Goal: Task Accomplishment & Management: Manage account settings

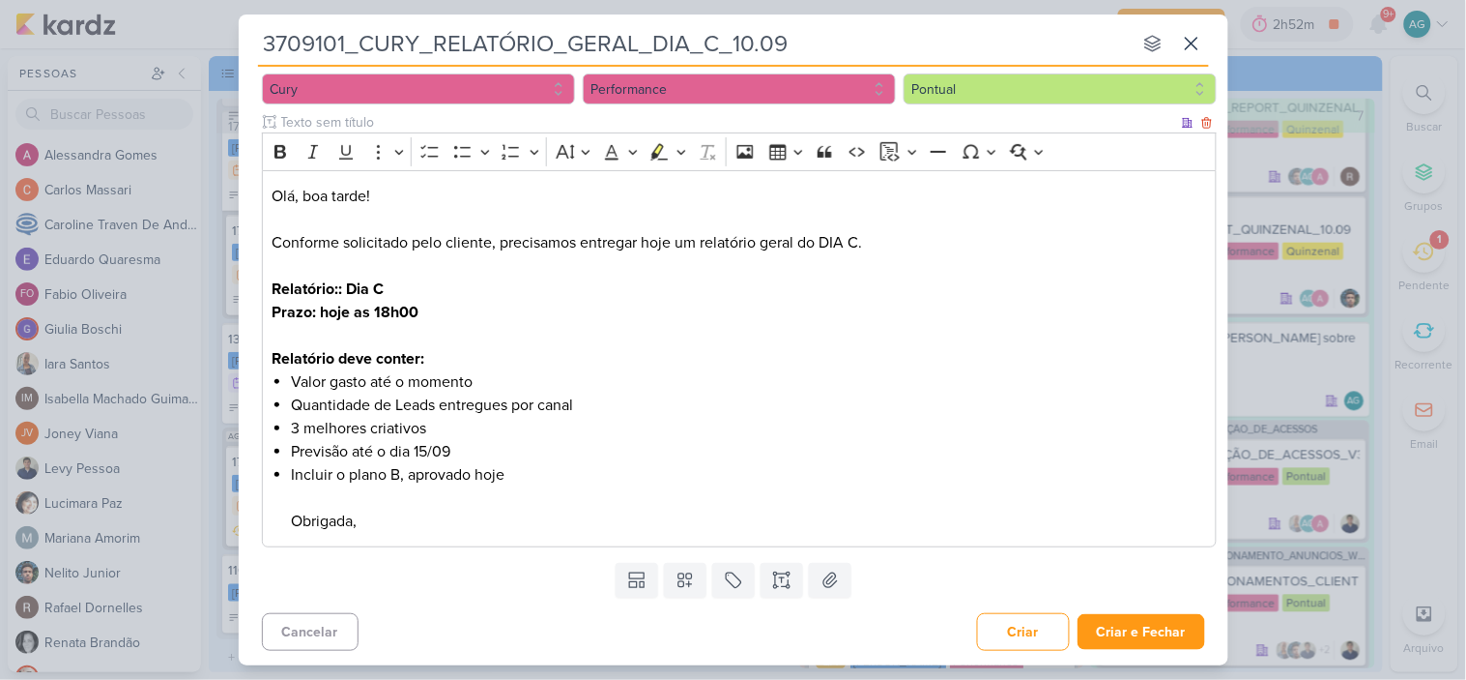
scroll to position [199, 0]
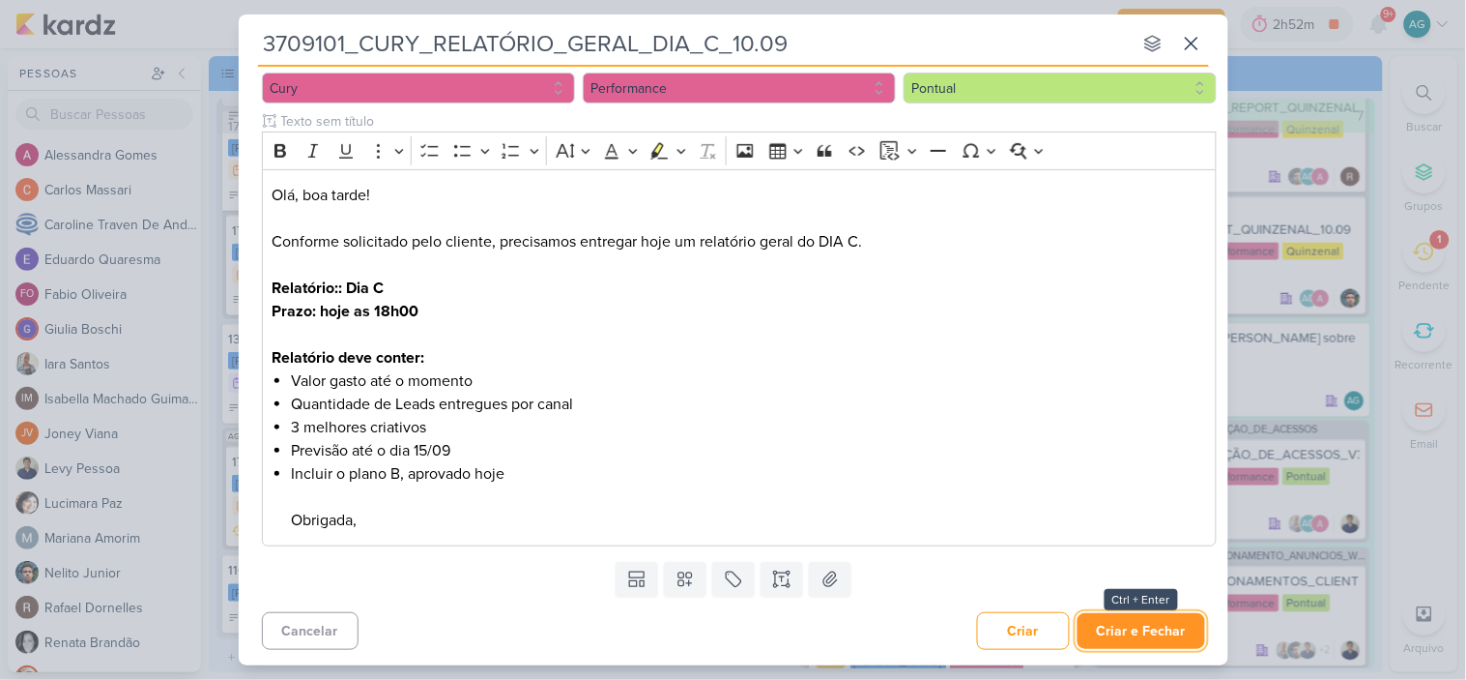
click at [1125, 624] on button "Criar e Fechar" at bounding box center [1142, 631] width 128 height 36
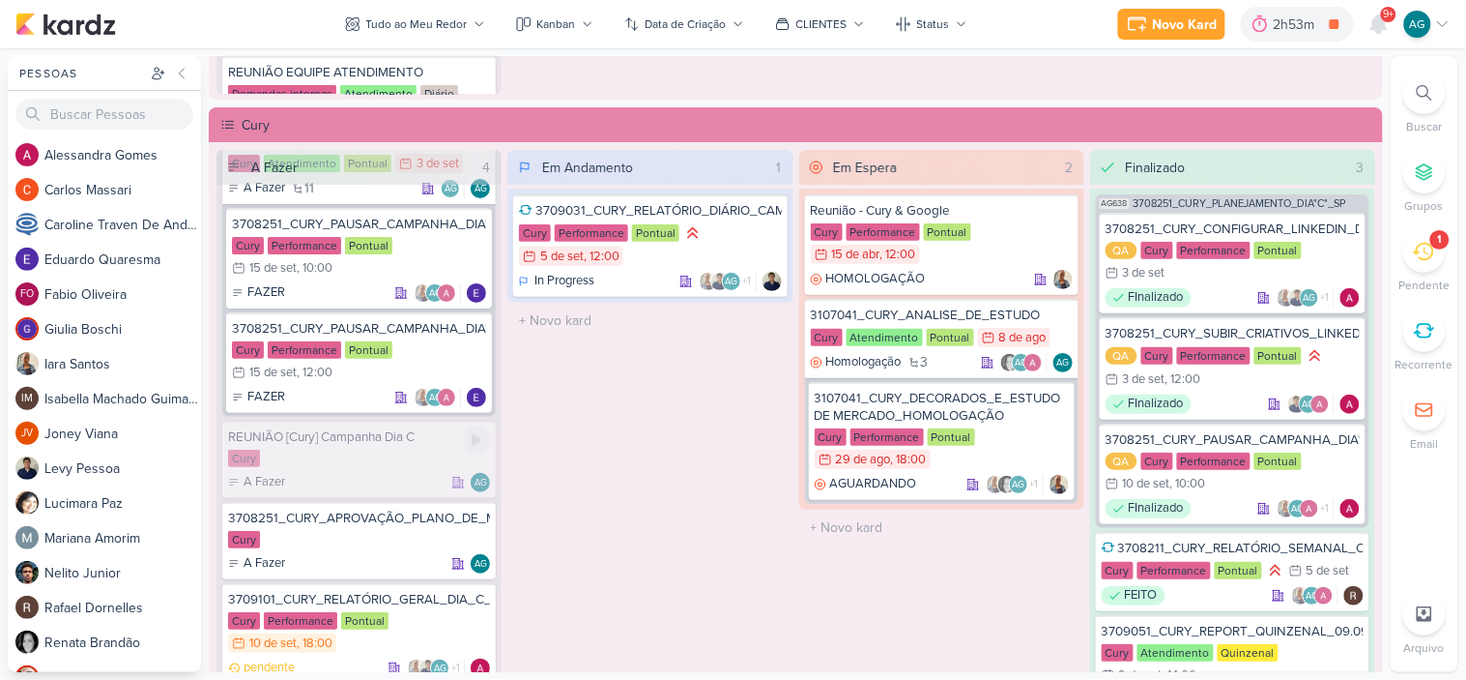
scroll to position [0, 0]
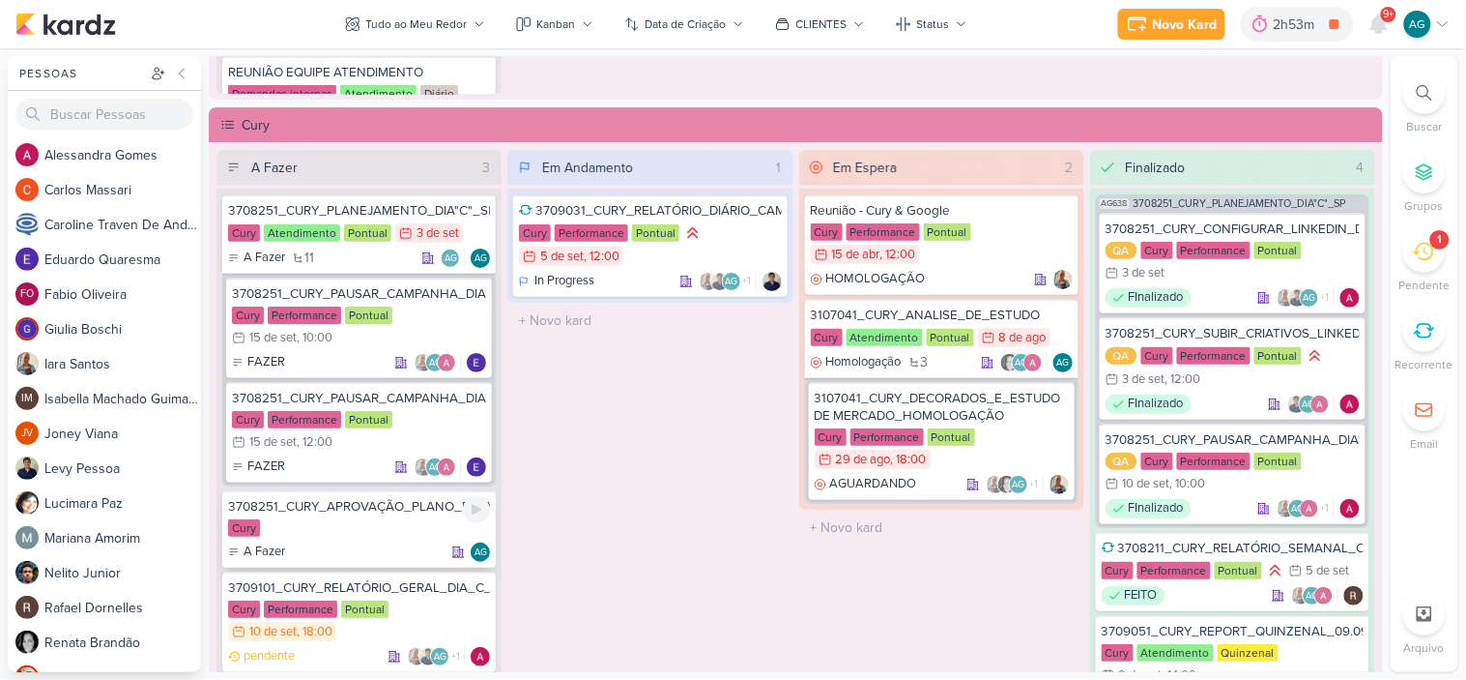
click at [368, 520] on div "Cury" at bounding box center [359, 528] width 262 height 19
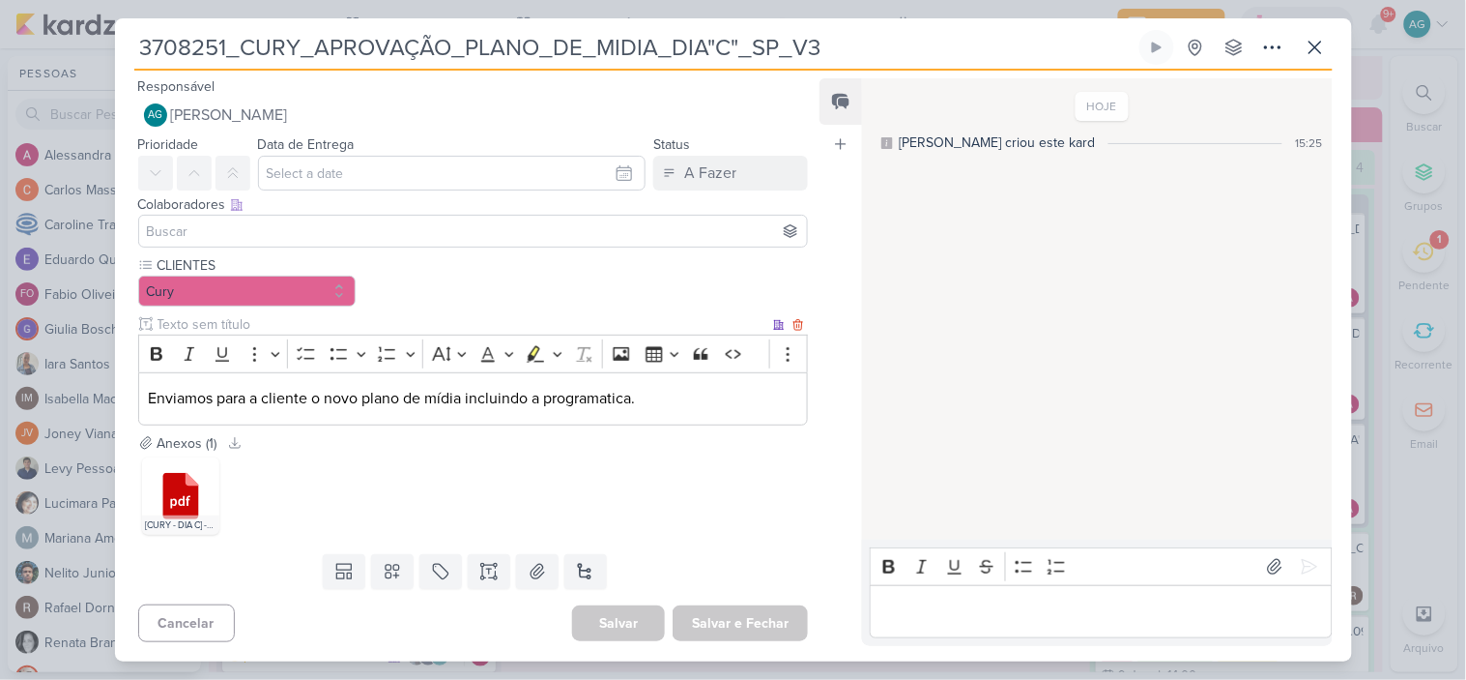
click at [687, 402] on p "Enviamos para a cliente o novo plano de mídia incluindo a programatica." at bounding box center [473, 398] width 650 height 23
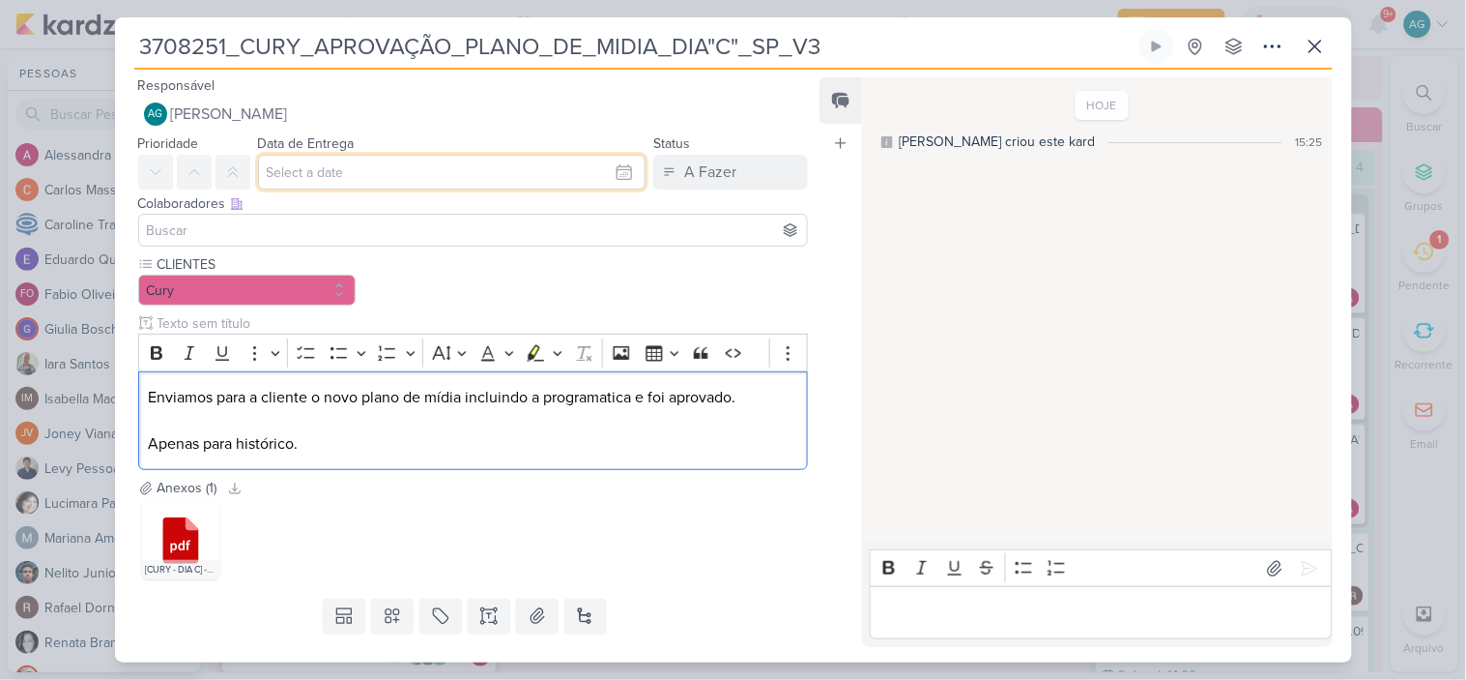
click at [322, 186] on input "text" at bounding box center [452, 172] width 389 height 35
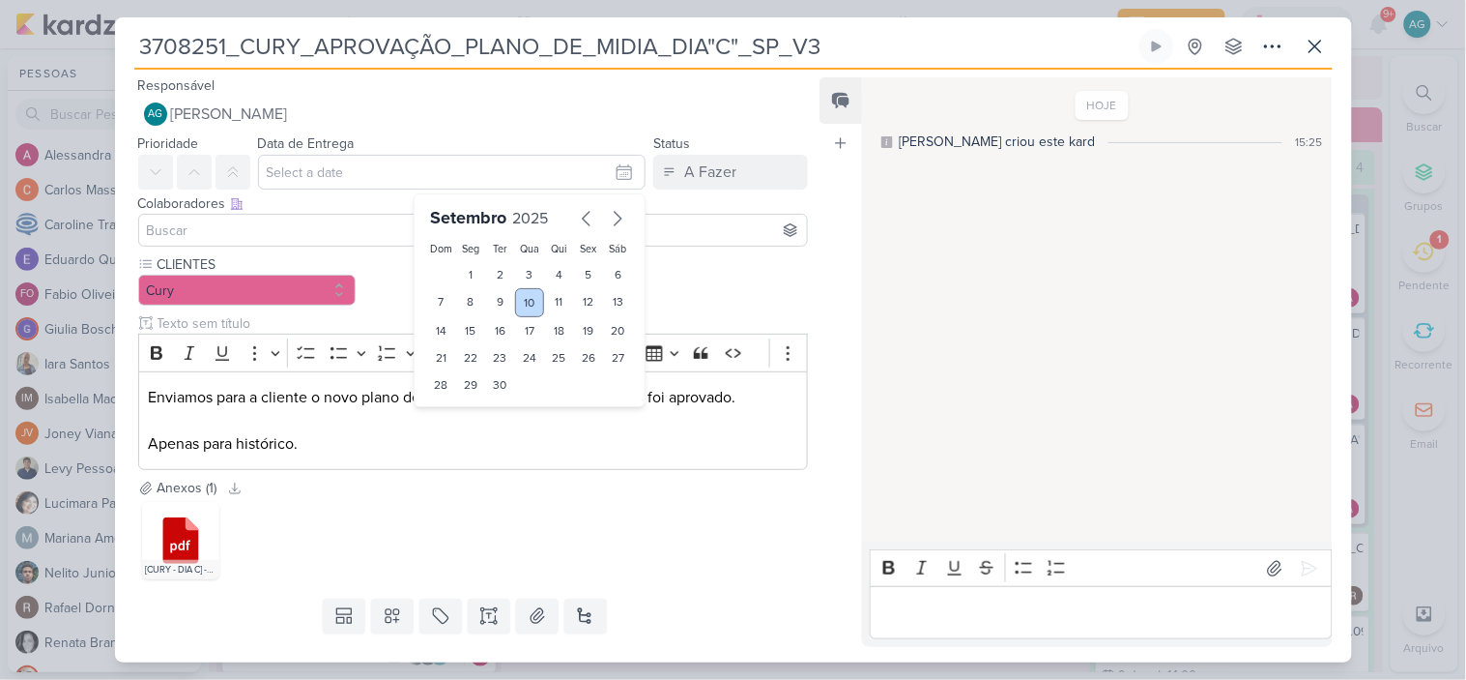
click at [527, 296] on div "10" at bounding box center [530, 302] width 30 height 29
type input "10 de setembro de 2025 às 23:59"
click at [364, 233] on input at bounding box center [473, 229] width 661 height 23
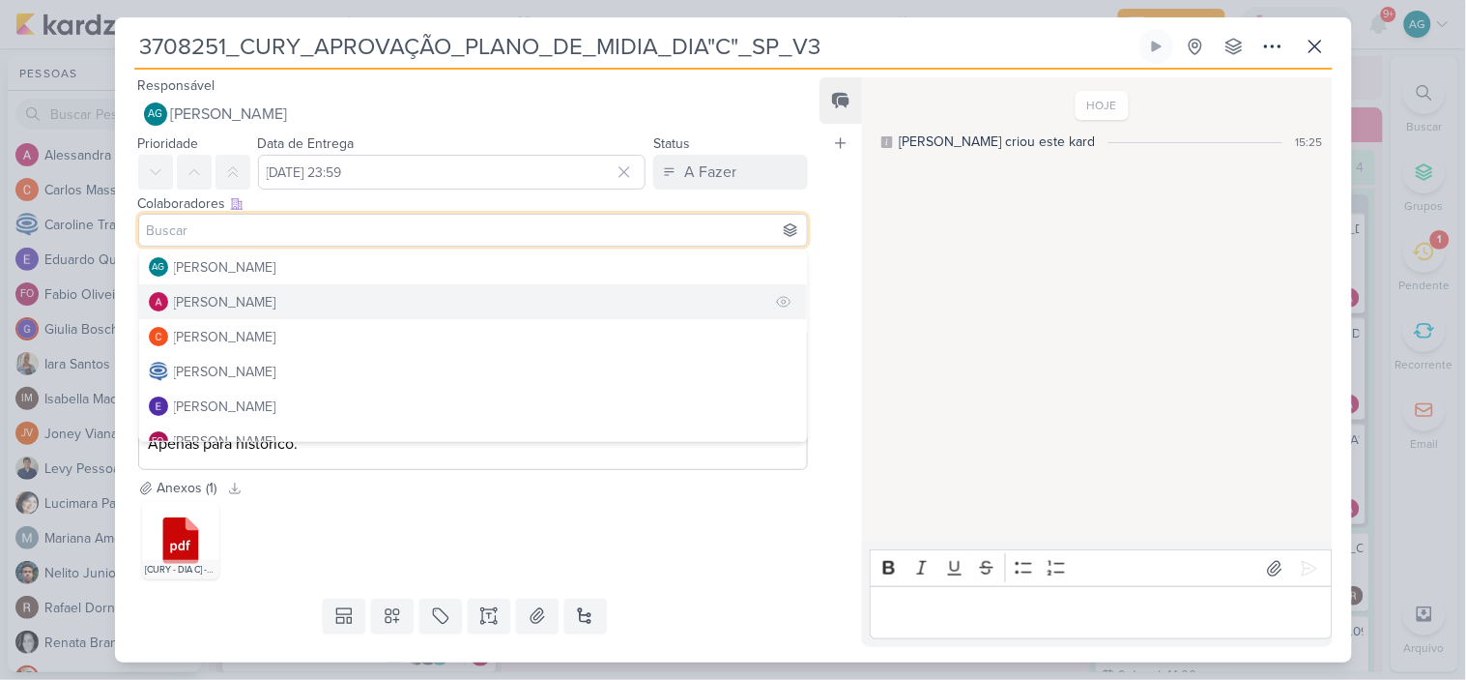
click at [346, 295] on button "[PERSON_NAME]" at bounding box center [473, 301] width 669 height 35
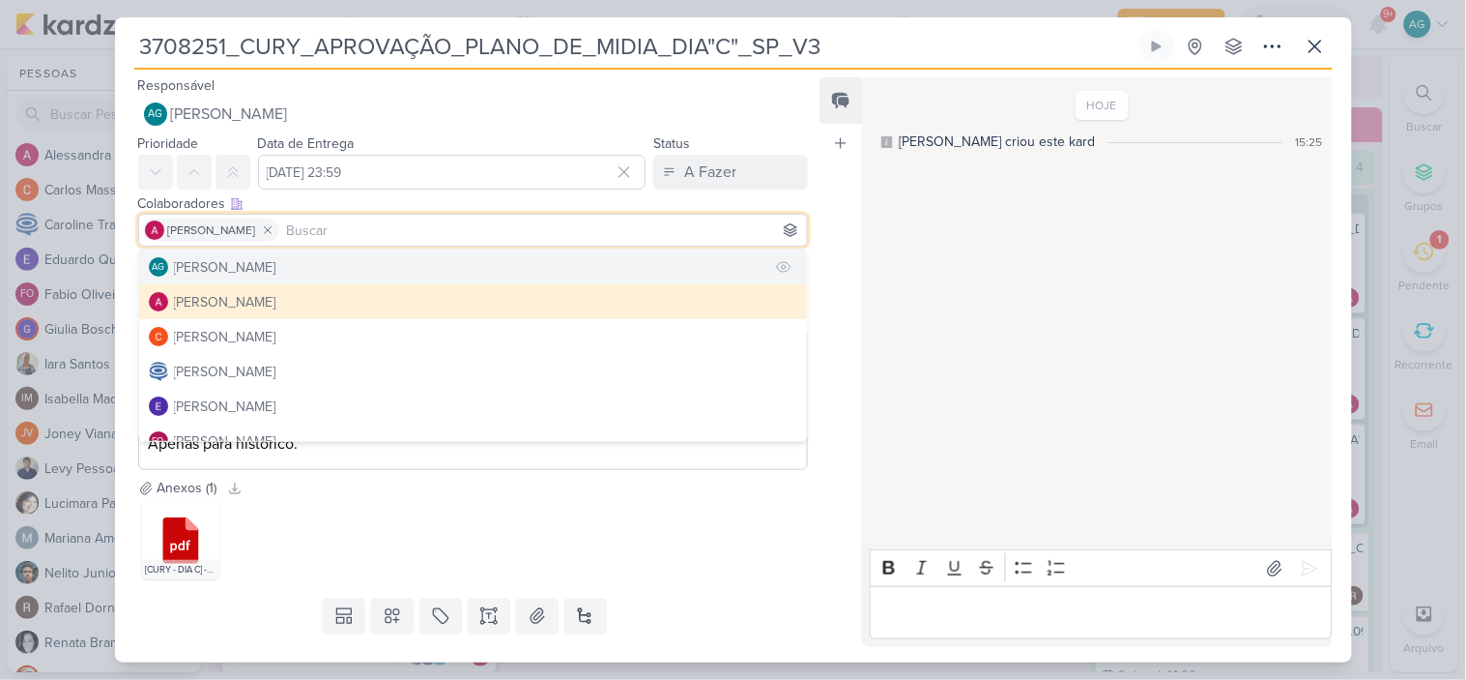
click at [343, 265] on button "AG Aline Gimenez Graciano" at bounding box center [473, 266] width 669 height 35
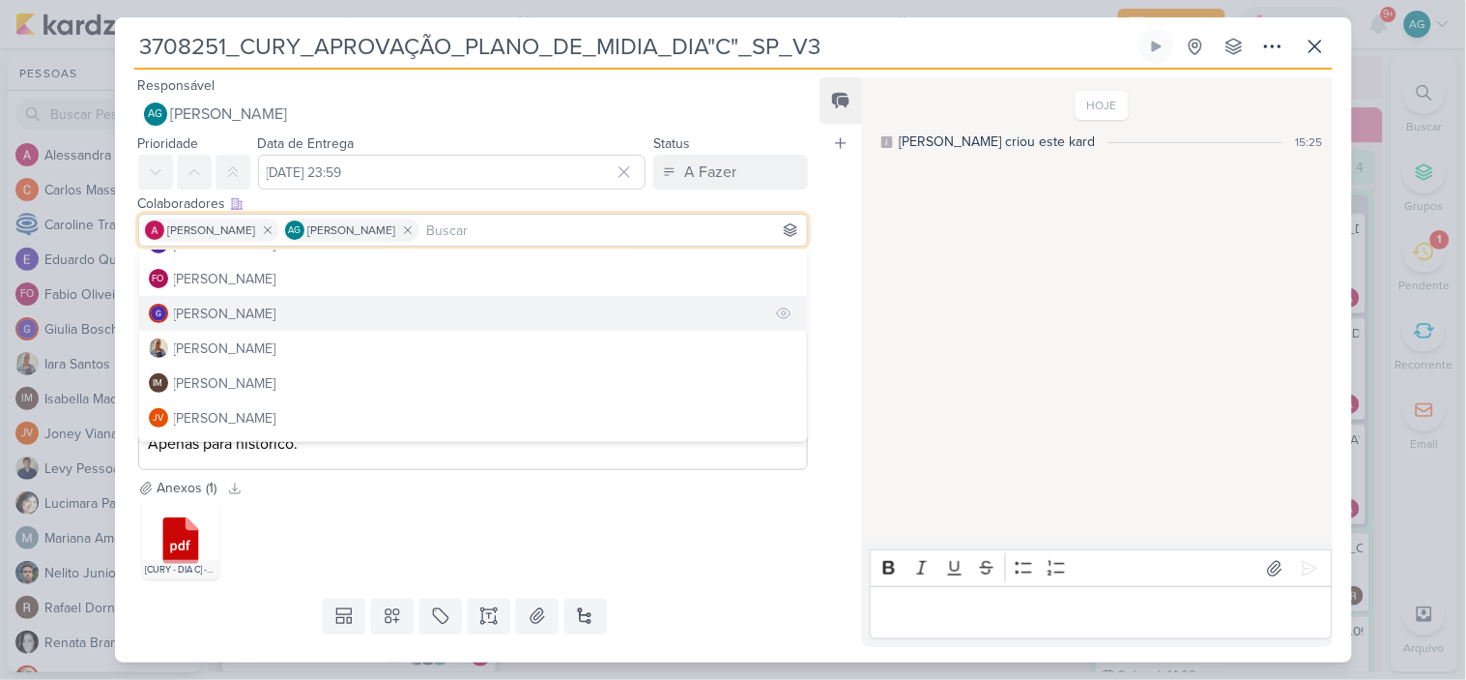
scroll to position [215, 0]
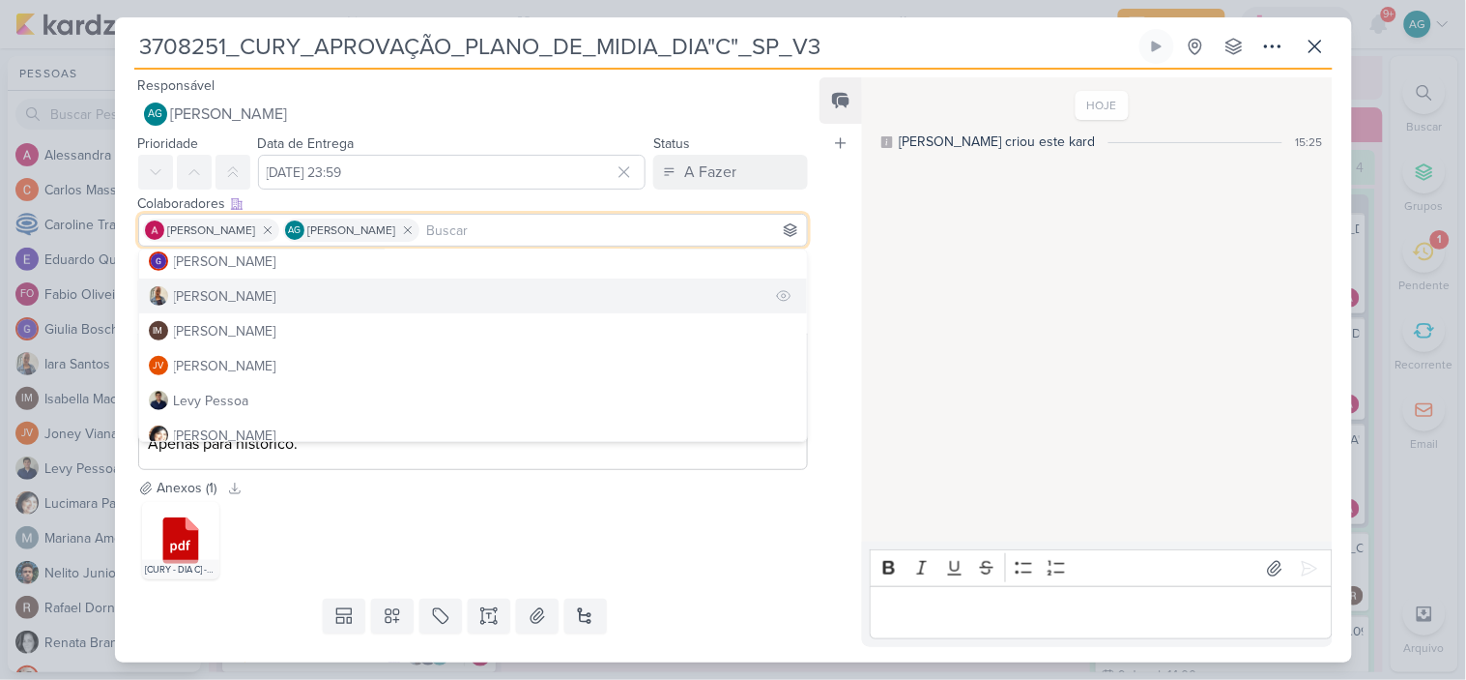
click at [275, 303] on button "[PERSON_NAME]" at bounding box center [473, 295] width 669 height 35
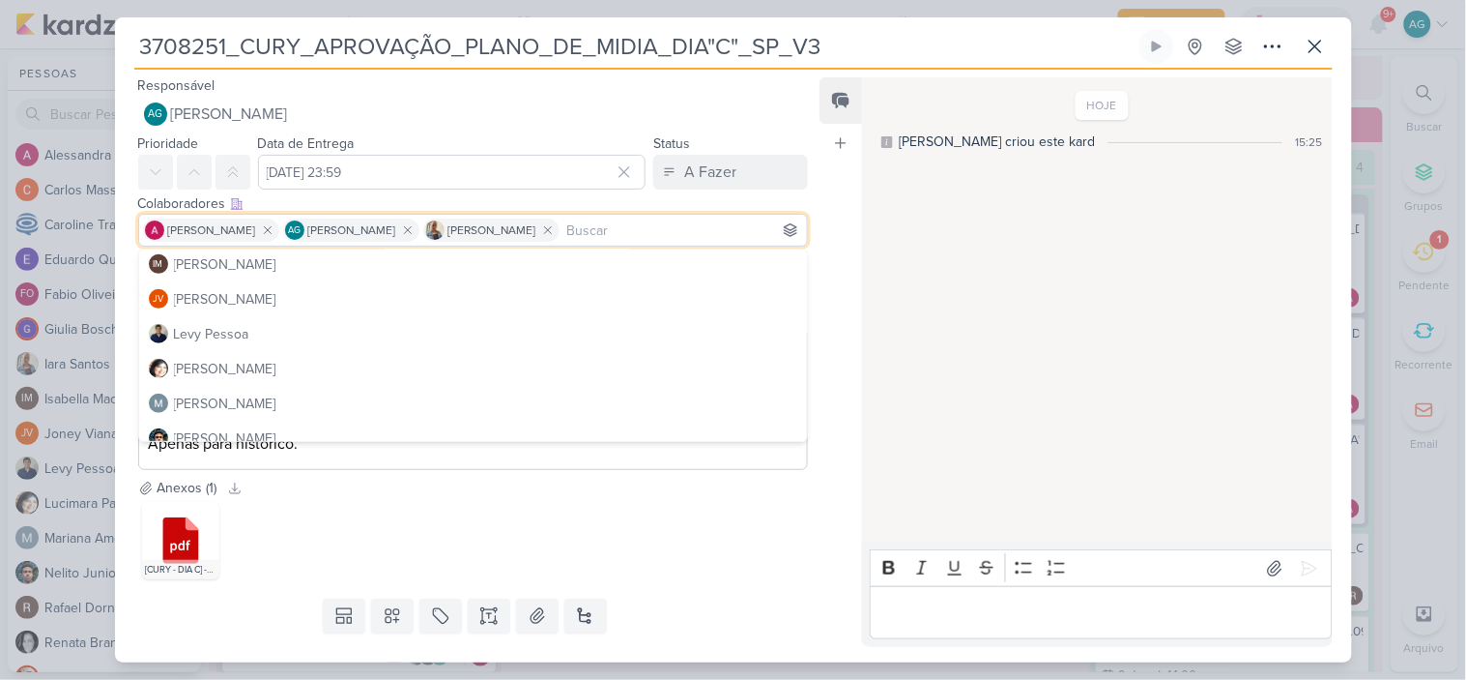
scroll to position [322, 0]
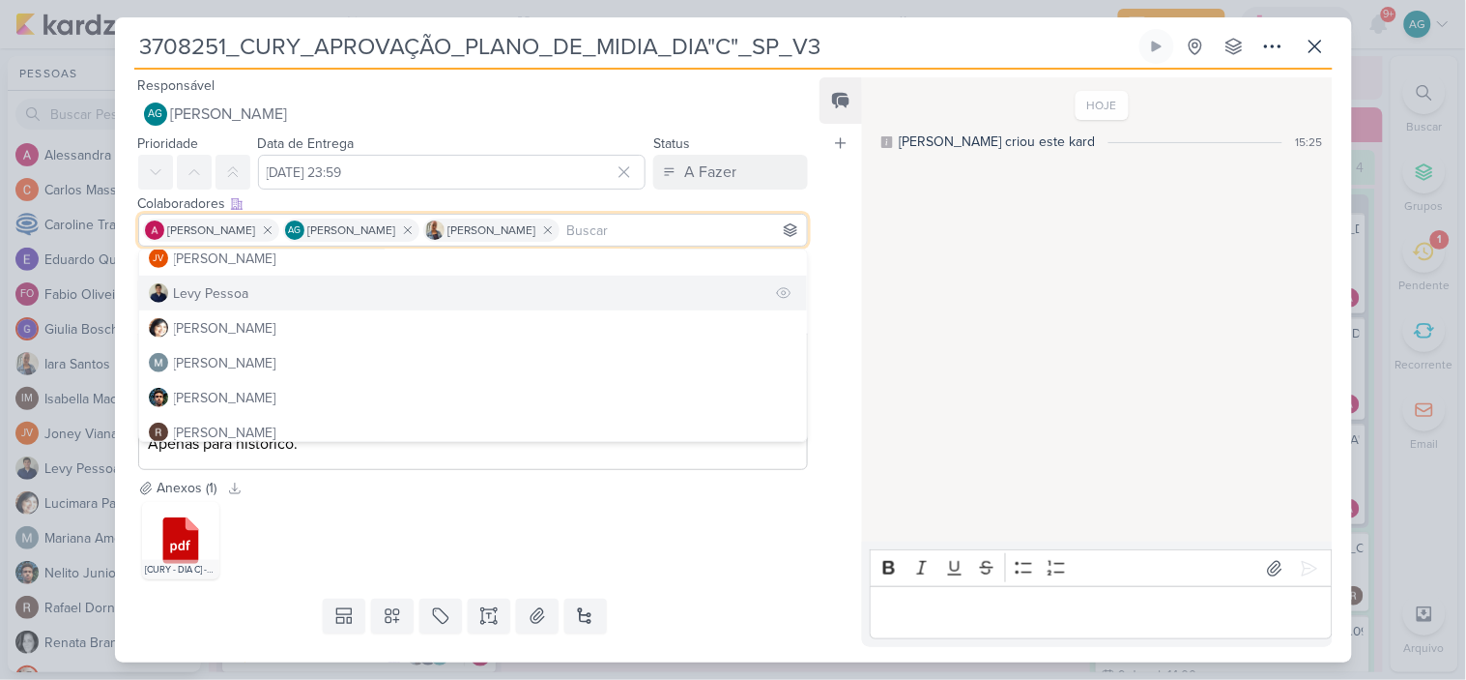
click at [268, 304] on button "Levy Pessoa" at bounding box center [473, 293] width 669 height 35
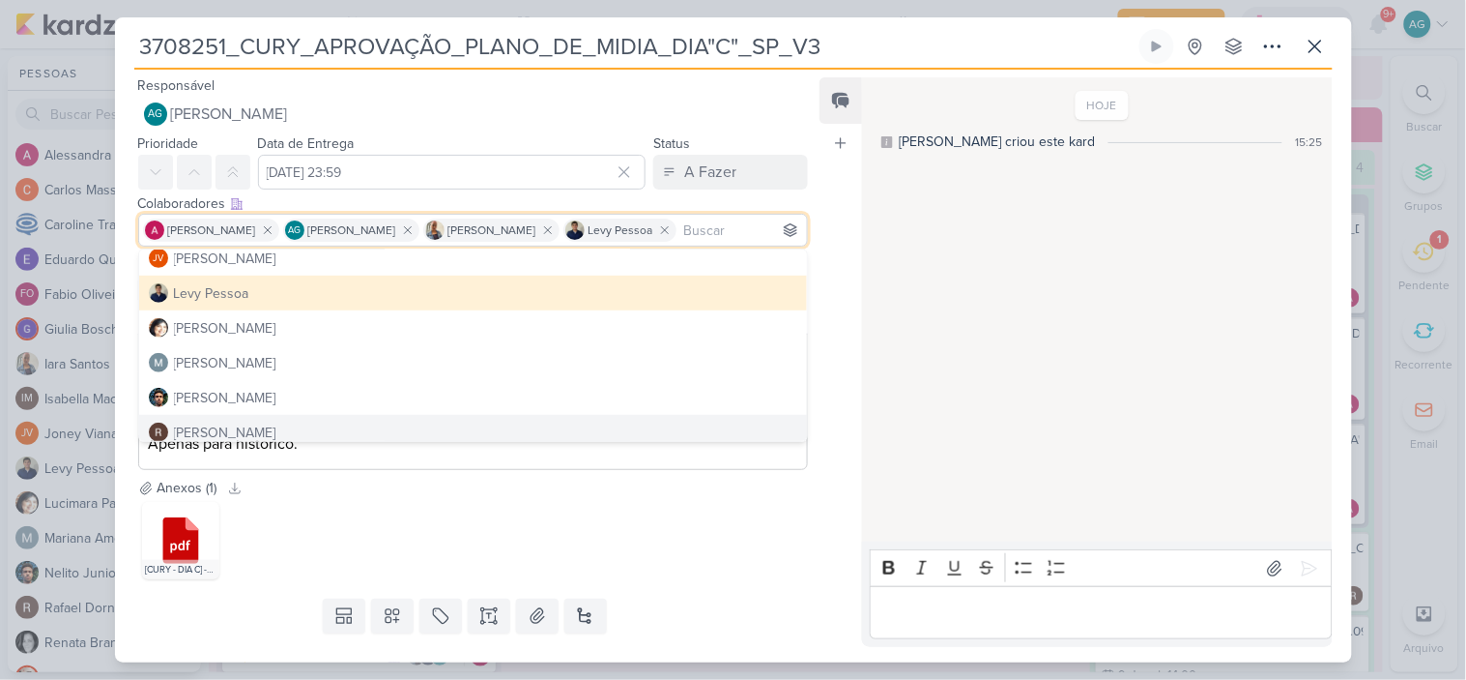
click at [736, 558] on div ".cls-1 {fill: #cb0606;} .cls-1, .cls-2, .cls-3 {fill-rule: evenodd;} .cls-2 {fi…" at bounding box center [473, 540] width 671 height 85
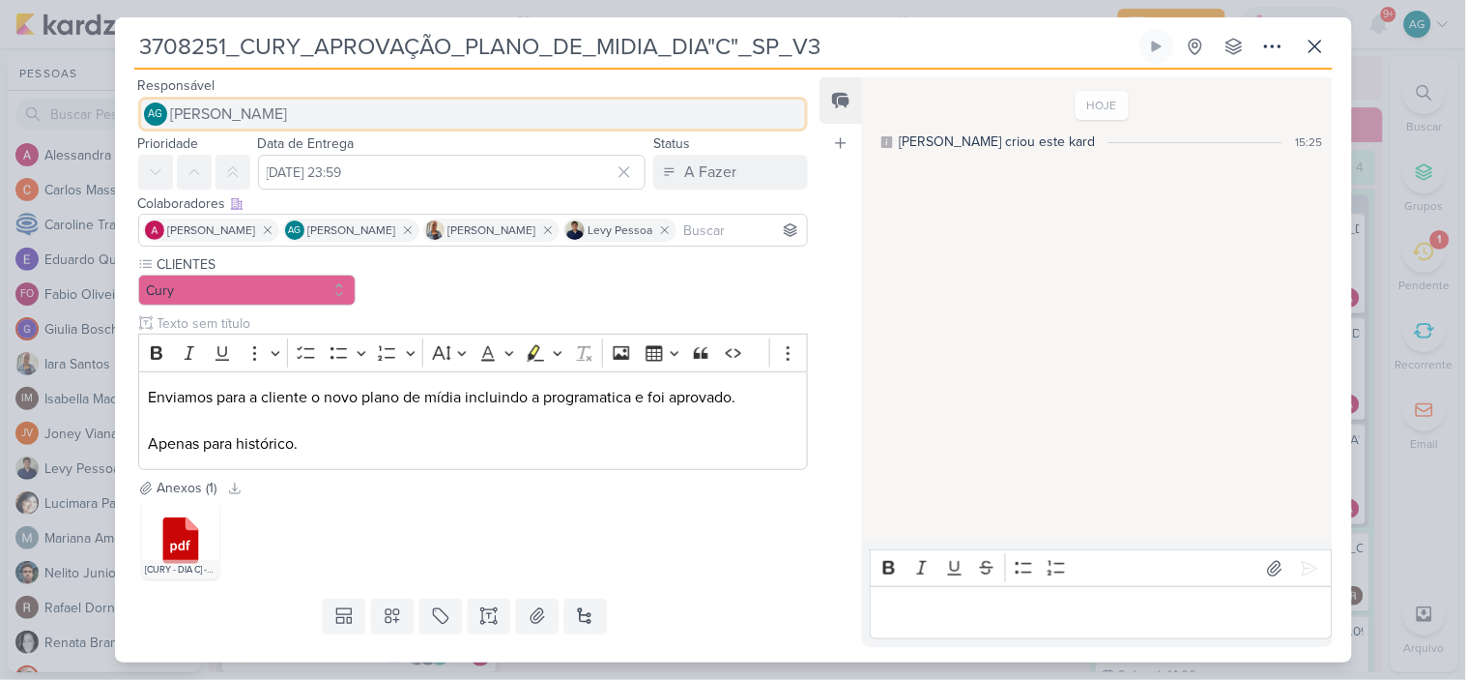
click at [373, 111] on button "AG Aline Gimenez Graciano" at bounding box center [473, 114] width 671 height 35
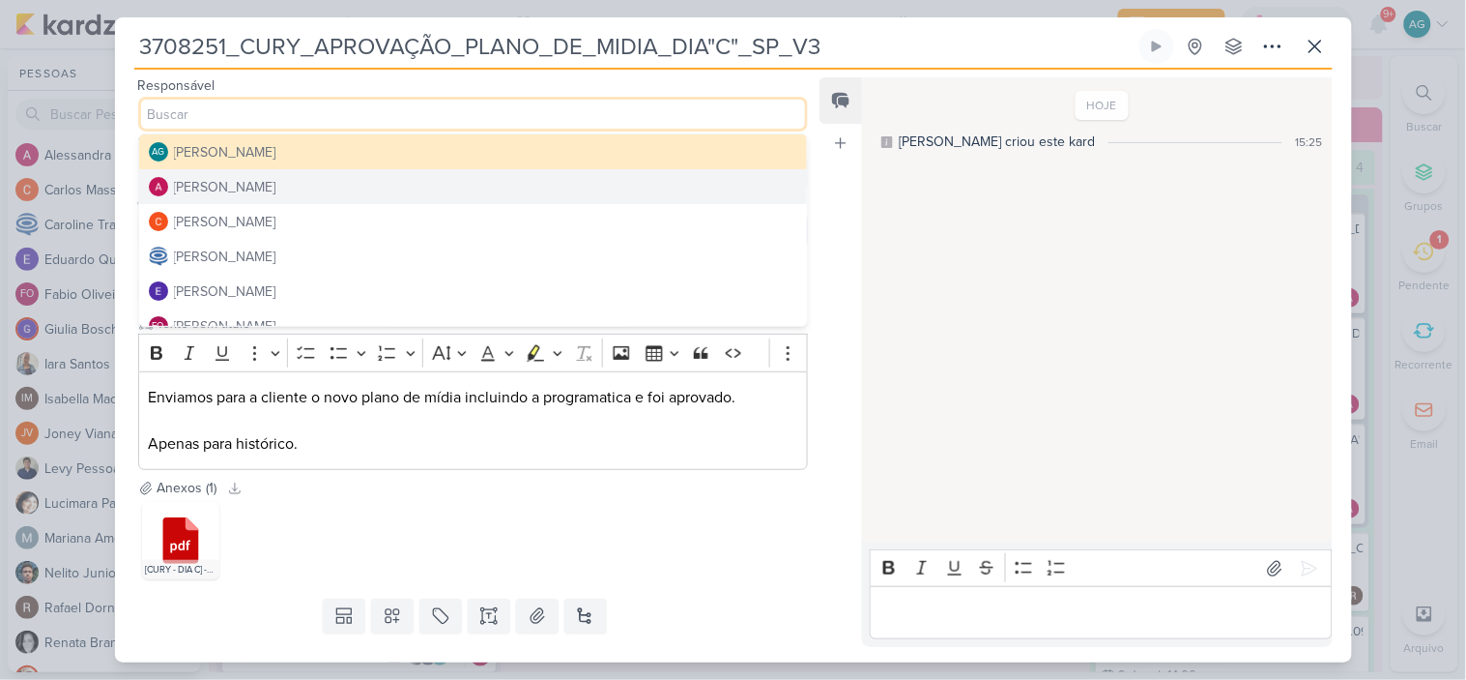
click at [288, 176] on button "[PERSON_NAME]" at bounding box center [473, 186] width 669 height 35
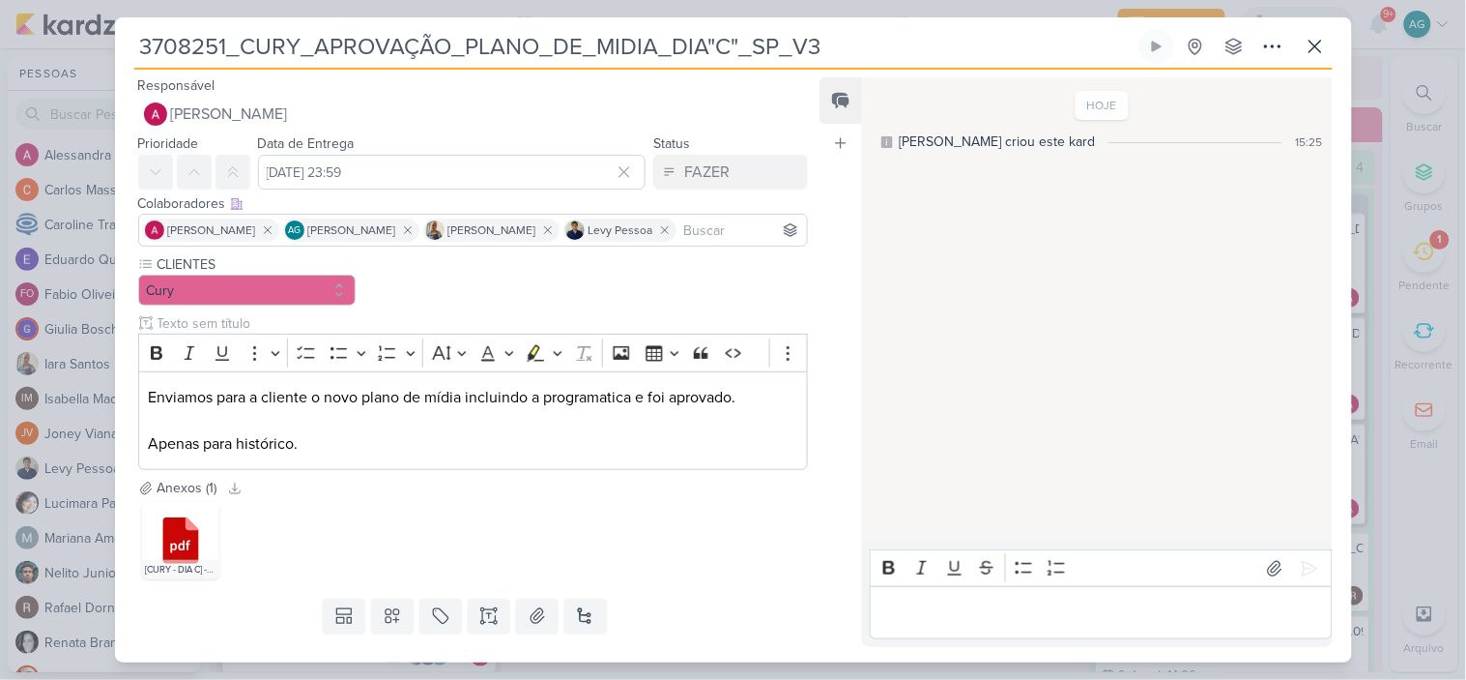
drag, startPoint x: 227, startPoint y: 45, endPoint x: 141, endPoint y: 49, distance: 86.1
click at [141, 49] on input "3708251_CURY_APROVAÇÃO_PLANO_DE_MIDIA_DIA"C"_SP_V3" at bounding box center [634, 46] width 1001 height 35
click at [151, 389] on p "Enviamos para a cliente o novo plano de mídia incluindo a programatica e foi ap…" at bounding box center [473, 421] width 650 height 70
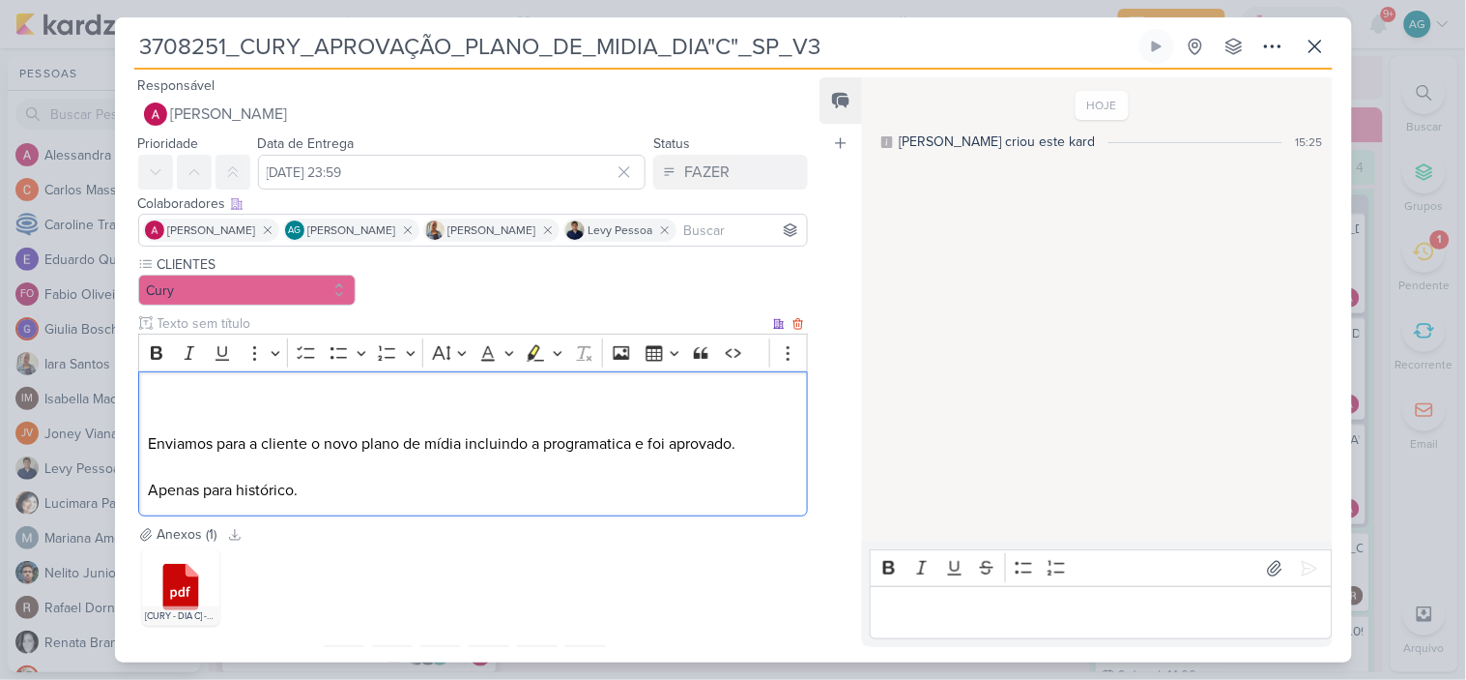
click at [151, 389] on p "Enviamos para a cliente o novo plano de mídia incluindo a programatica e foi ap…" at bounding box center [473, 444] width 650 height 116
click at [218, 440] on p "⁠⁠⁠⁠⁠⁠⁠Boa tarde! Enviamos para a cliente o novo plano de mídia incluindo a pro…" at bounding box center [473, 444] width 650 height 116
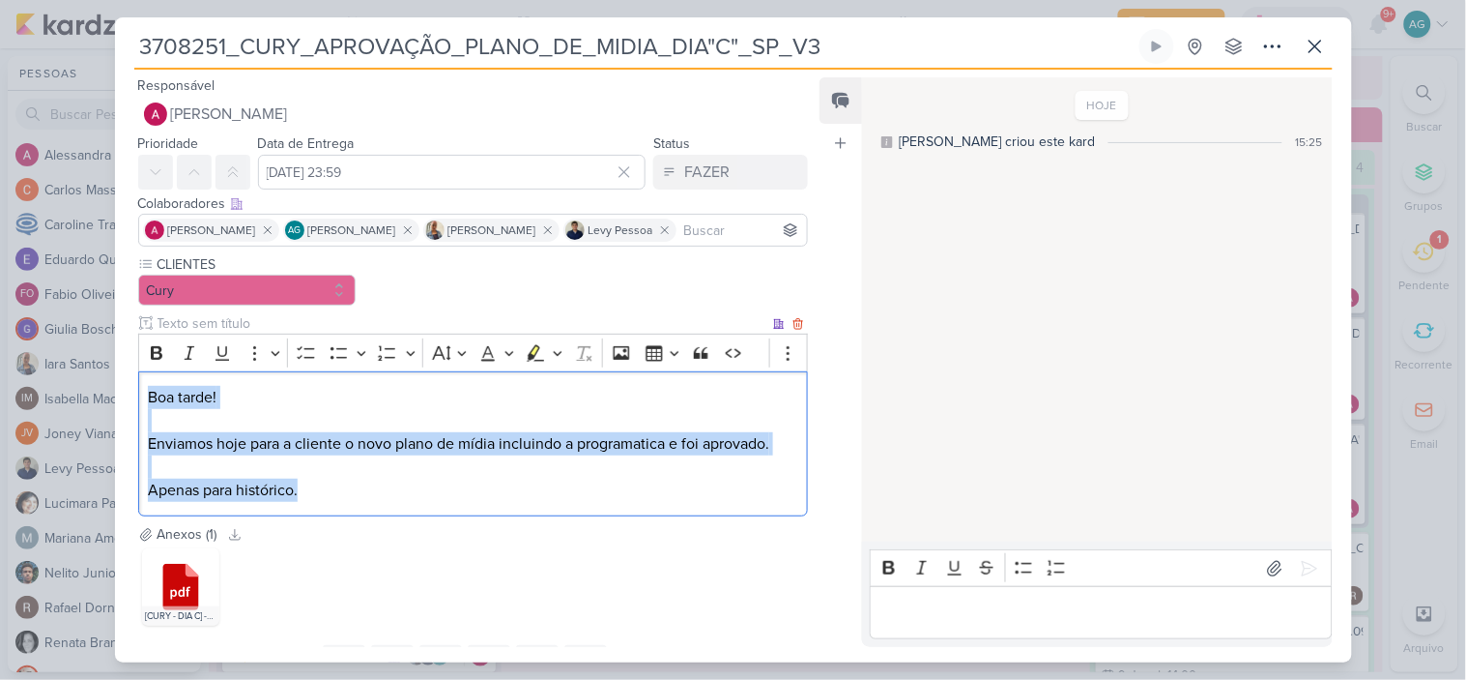
drag, startPoint x: 381, startPoint y: 500, endPoint x: 151, endPoint y: 396, distance: 252.2
click at [151, 396] on p "Boa tarde! Enviamos hoje para a cliente o novo plano de mídia incluindo a progr…" at bounding box center [473, 444] width 650 height 116
copy p "Boa tarde! Enviamos hoje para a cliente o novo plano de mídia incluindo a progr…"
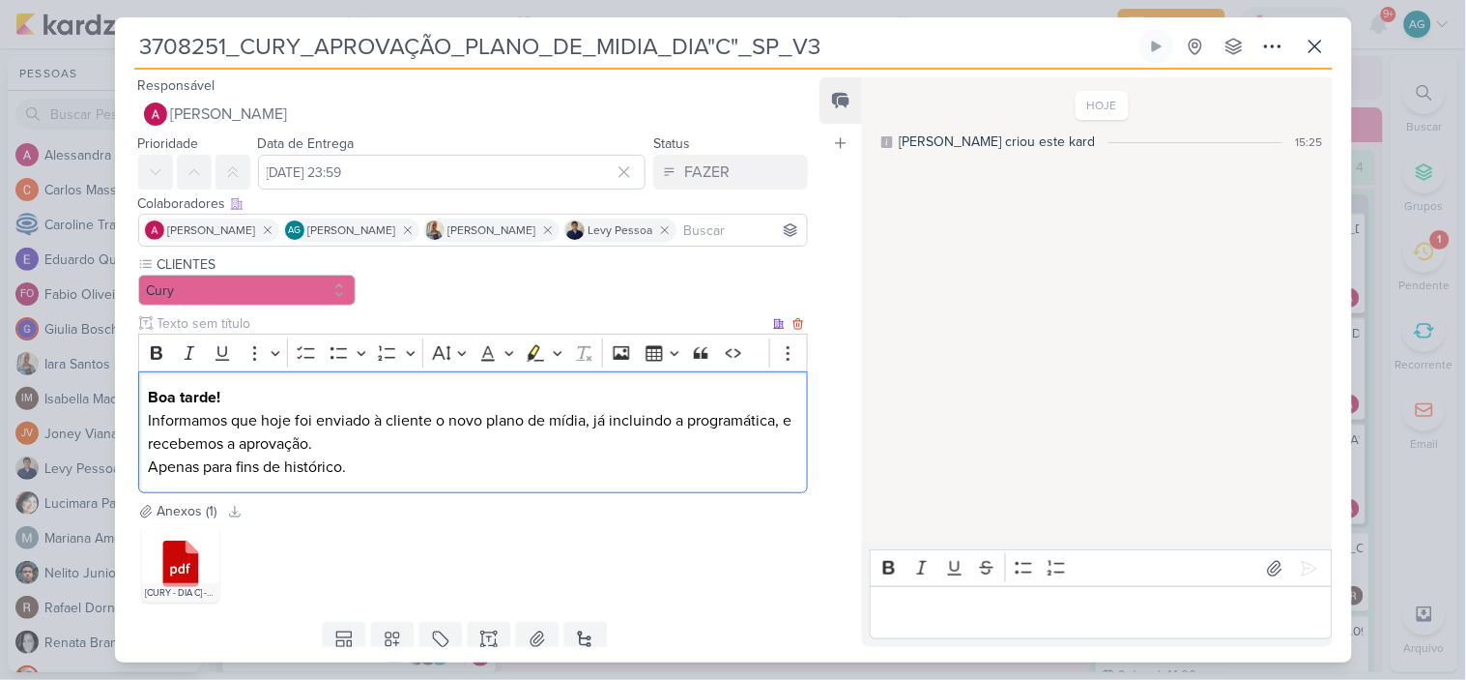
click at [382, 447] on p "Informamos que hoje foi enviado à cliente o novo plano de mídia, já incluindo a…" at bounding box center [473, 432] width 650 height 46
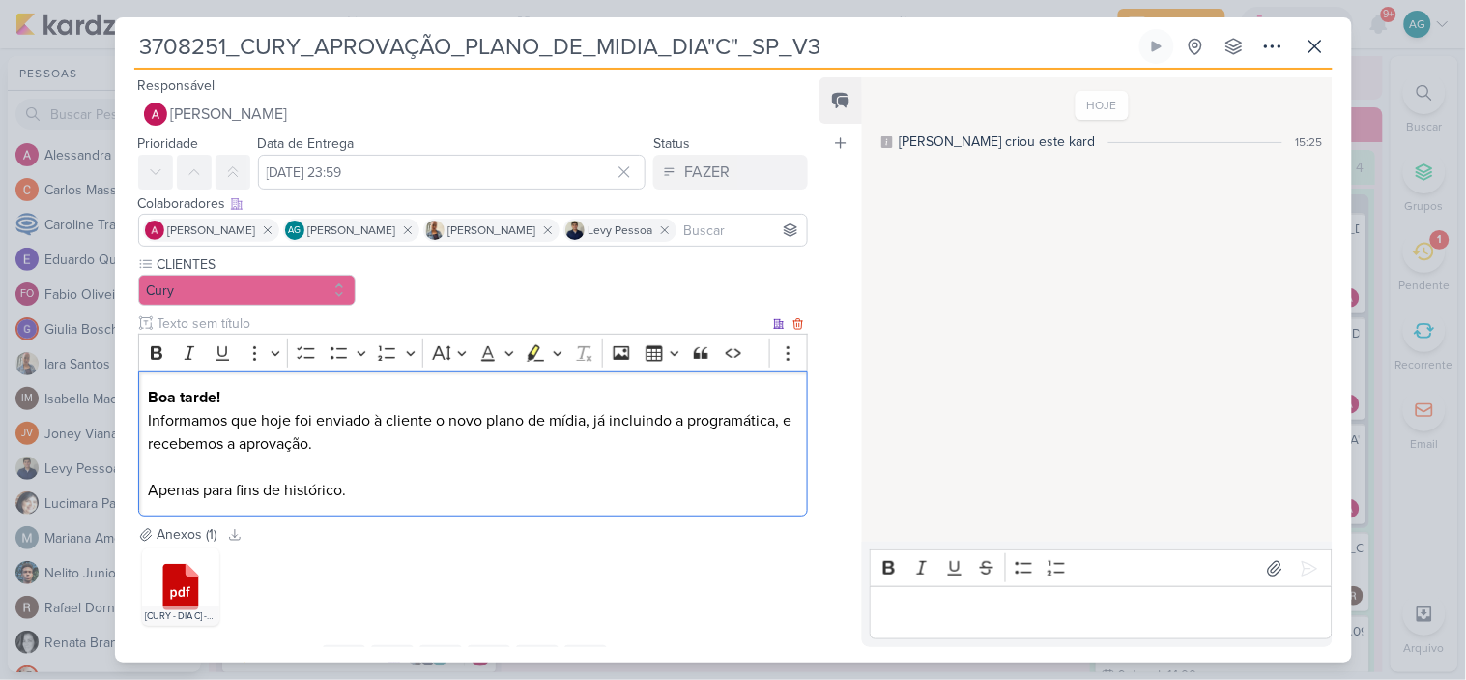
click at [152, 484] on p "Apenas para fins de histórico." at bounding box center [473, 490] width 650 height 23
click at [292, 486] on p "Kardz apenas para fins de histórico." at bounding box center [473, 490] width 650 height 23
click at [274, 392] on p "Boa tarde!" at bounding box center [473, 397] width 650 height 23
click at [273, 392] on p "Boa tarde!" at bounding box center [473, 397] width 650 height 23
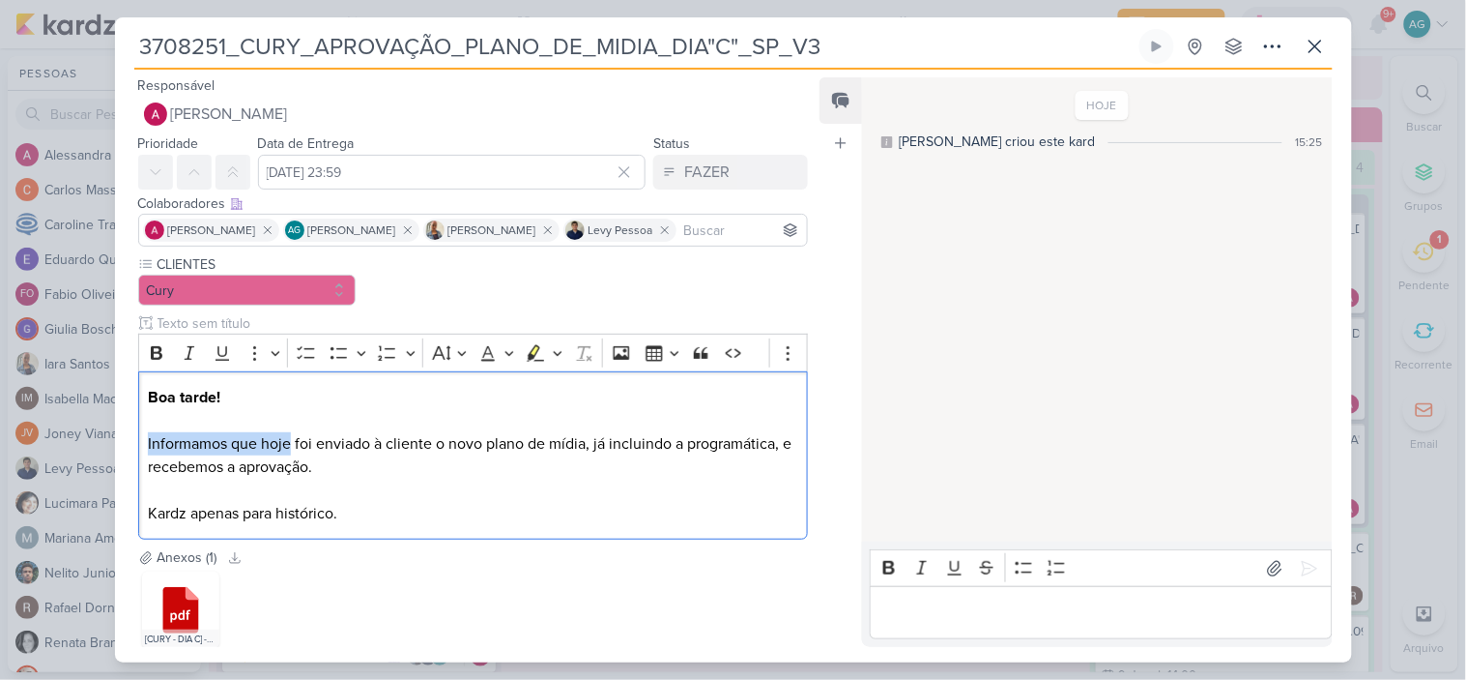
drag, startPoint x: 291, startPoint y: 442, endPoint x: 89, endPoint y: 438, distance: 202.1
click at [89, 438] on div "3708251_CURY_APROVAÇÃO_PLANO_DE_MIDIA_DIA"C"_SP_V3" at bounding box center [733, 340] width 1466 height 680
click at [266, 447] on p "Hoje foi enviado à cliente o novo plano de mídia, já incluindo a programática, …" at bounding box center [473, 467] width 650 height 70
click at [494, 448] on p "Hoje foi enviado ao cliente o novo plano de mídia, já incluindo a programática,…" at bounding box center [473, 467] width 650 height 70
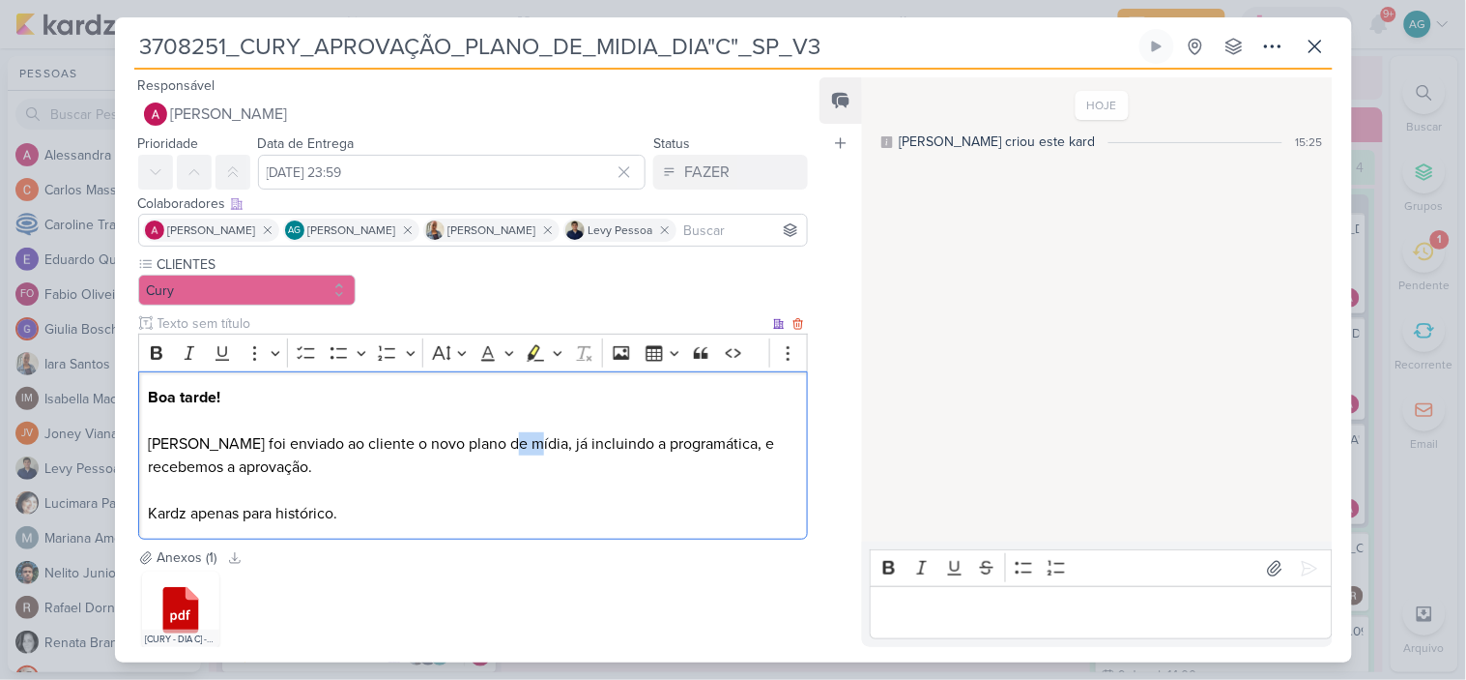
click at [494, 448] on p "Hoje foi enviado ao cliente o novo plano de mídia, já incluindo a programática,…" at bounding box center [473, 467] width 650 height 70
click at [303, 472] on p "Hoje foi enviado ao cliente o novo plano de mídia, incluindo a programática, e …" at bounding box center [473, 467] width 650 height 70
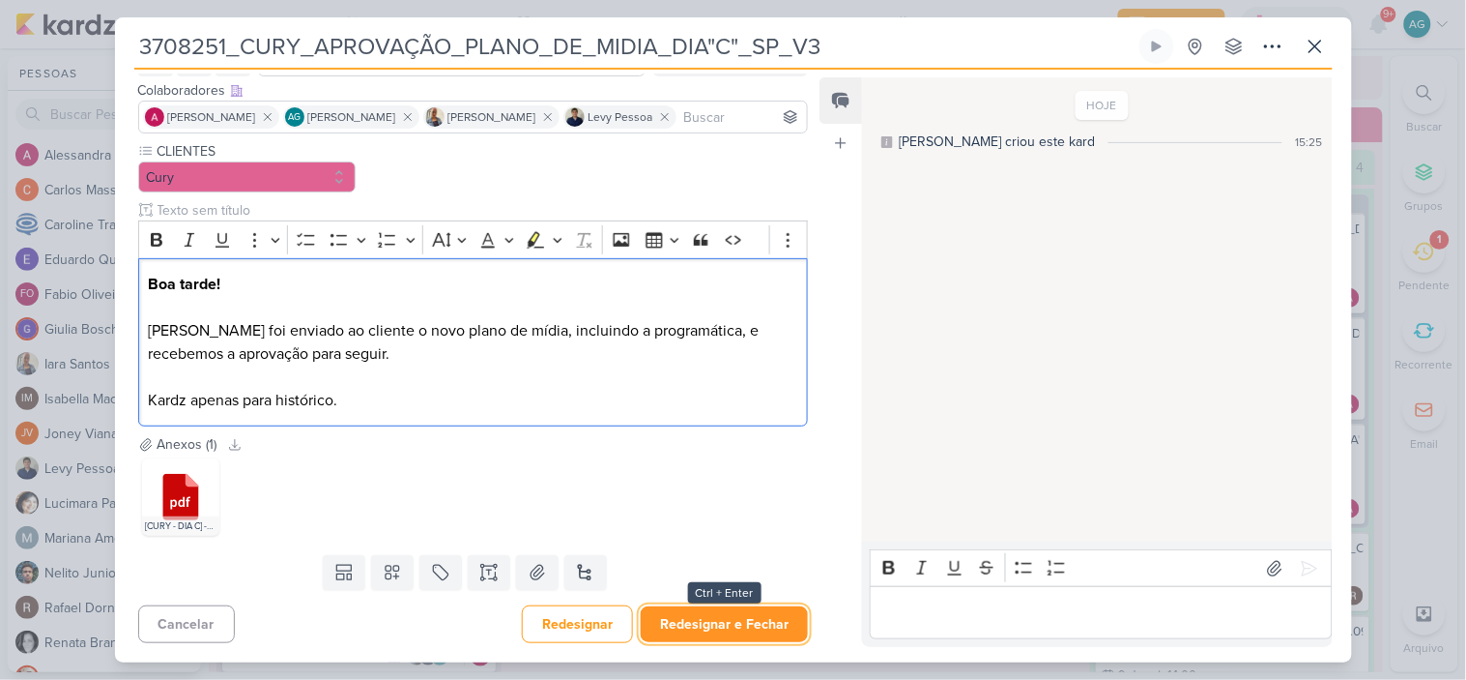
click at [749, 625] on button "Redesignar e Fechar" at bounding box center [724, 624] width 167 height 36
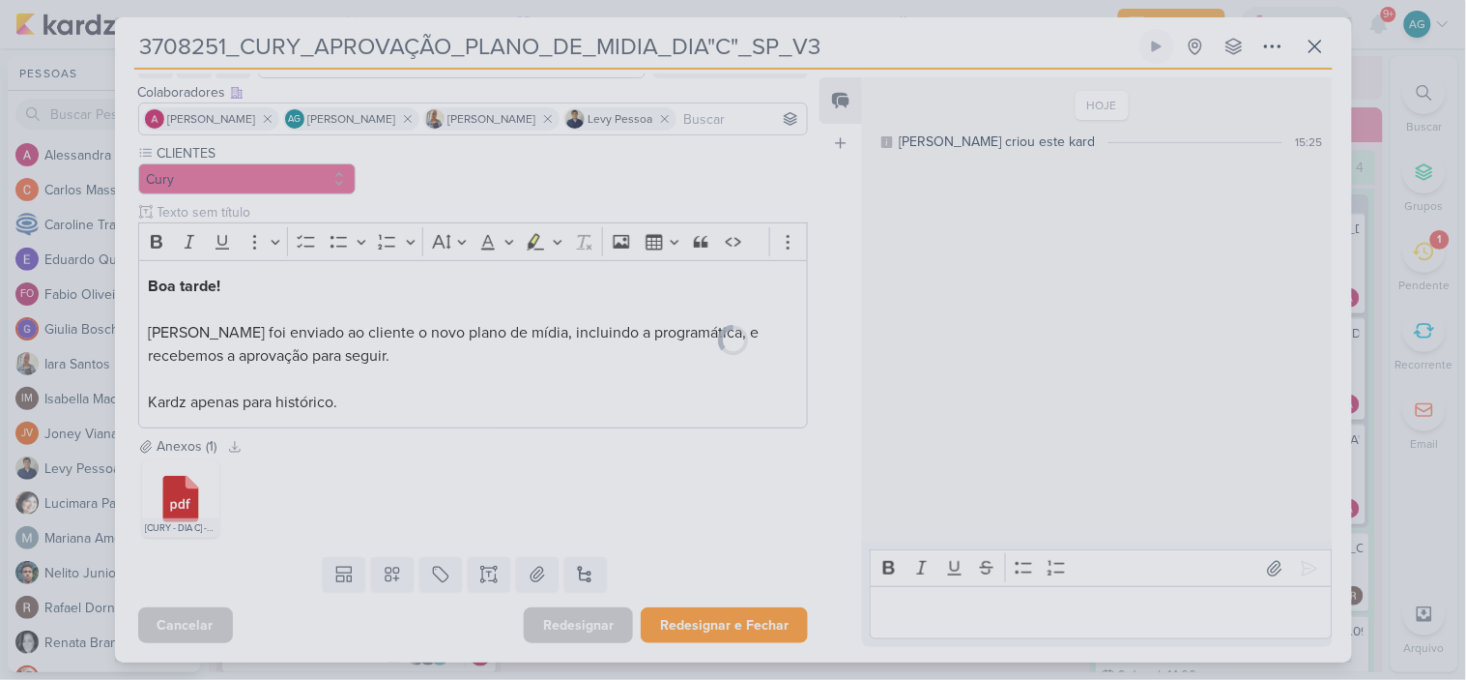
scroll to position [111, 0]
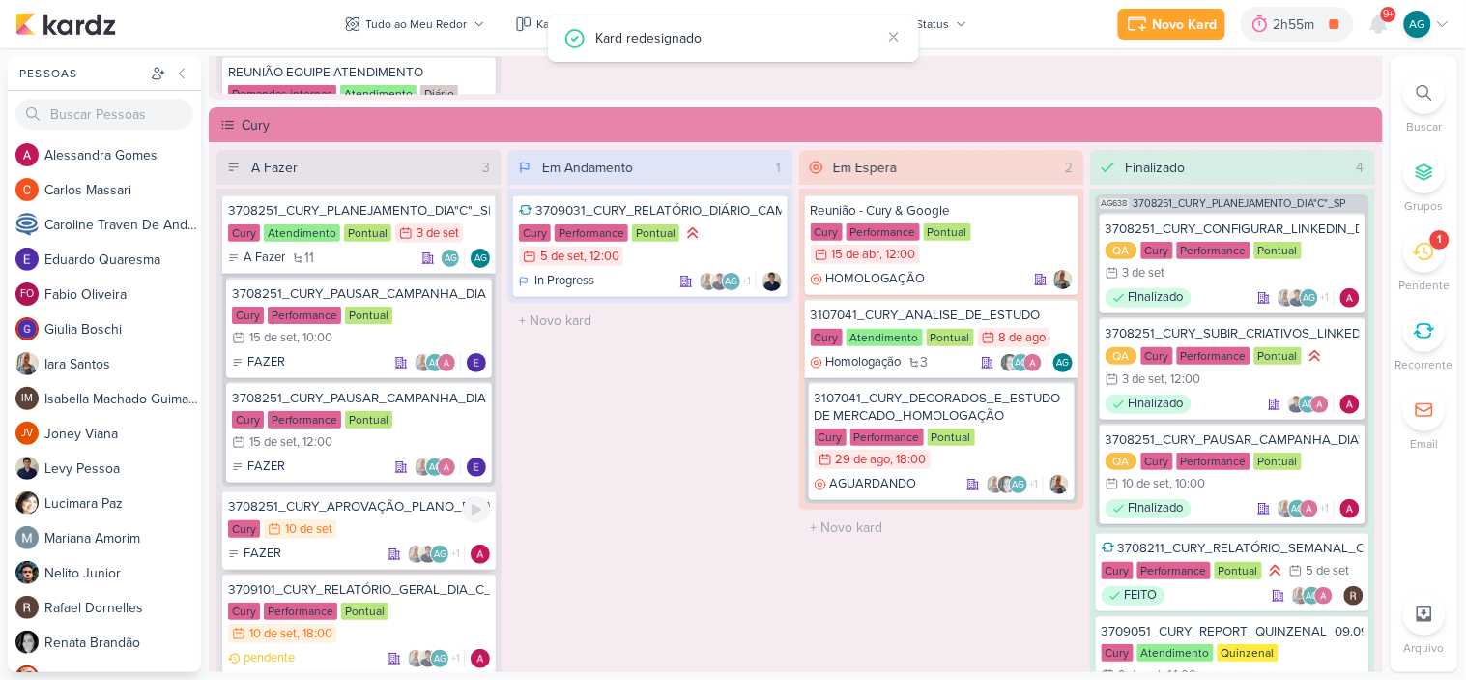
click at [363, 519] on div "Cury 10/9 10 de set" at bounding box center [359, 529] width 262 height 21
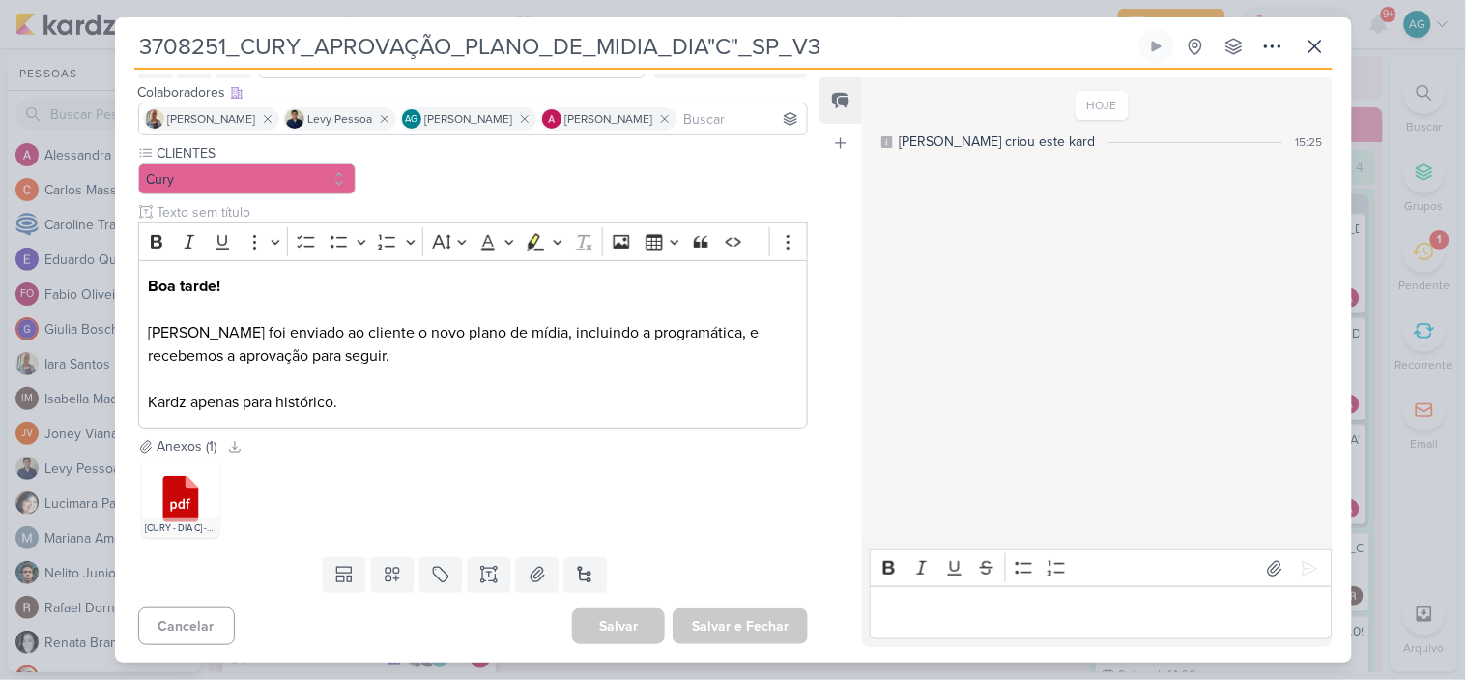
drag, startPoint x: 230, startPoint y: 51, endPoint x: 99, endPoint y: 50, distance: 131.5
click at [99, 50] on div "3708251_CURY_APROVAÇÃO_PLANO_DE_MIDIA_DIA"C"_SP_V3" at bounding box center [733, 340] width 1466 height 680
click at [1268, 50] on icon at bounding box center [1273, 46] width 23 height 23
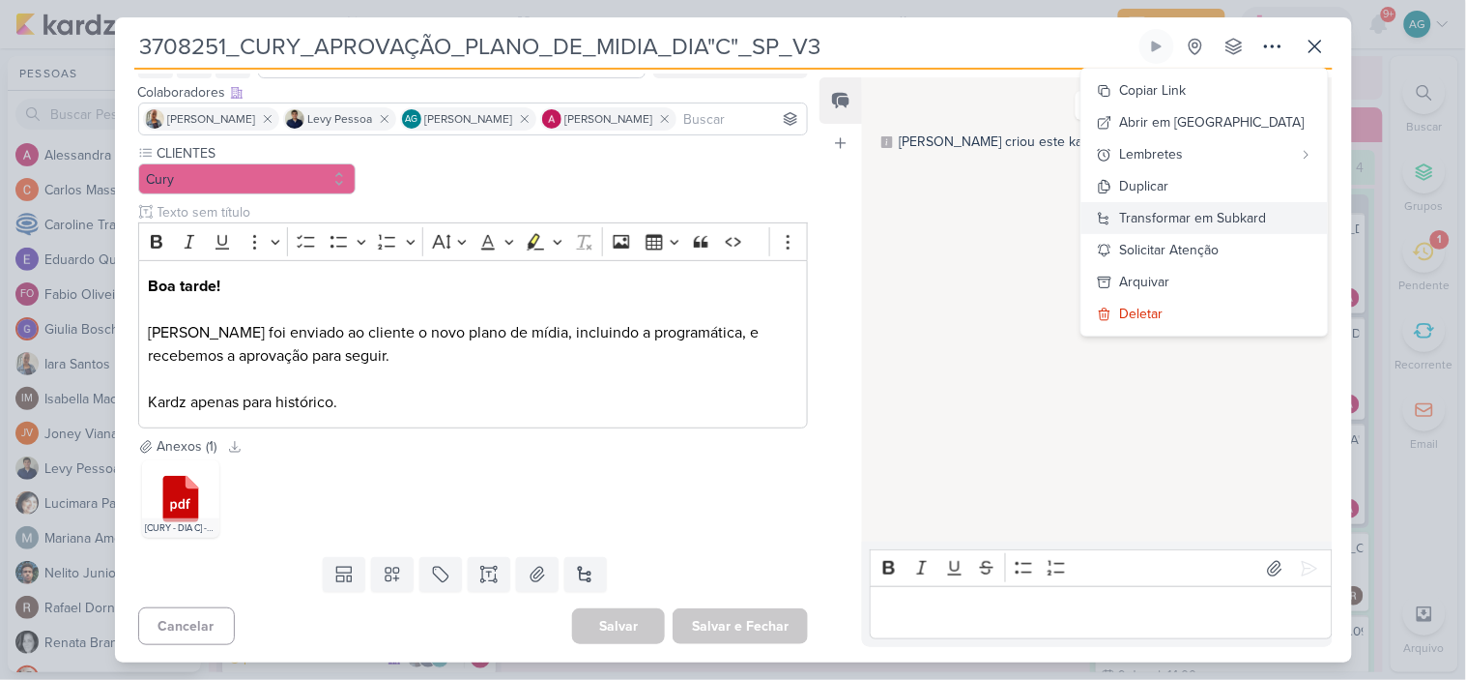
click at [1225, 218] on div "Transformar em Subkard" at bounding box center [1193, 218] width 147 height 20
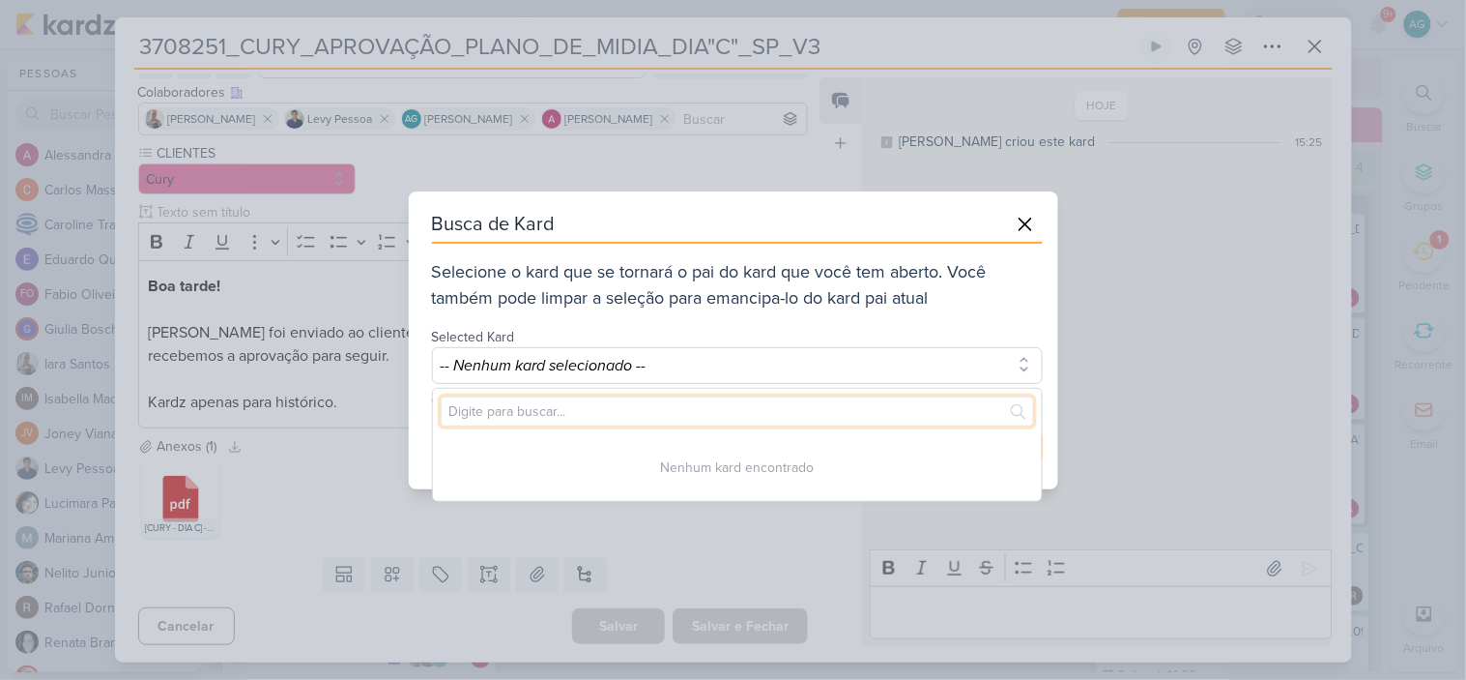
click at [827, 409] on input "text" at bounding box center [738, 411] width 594 height 30
paste input "3708251"
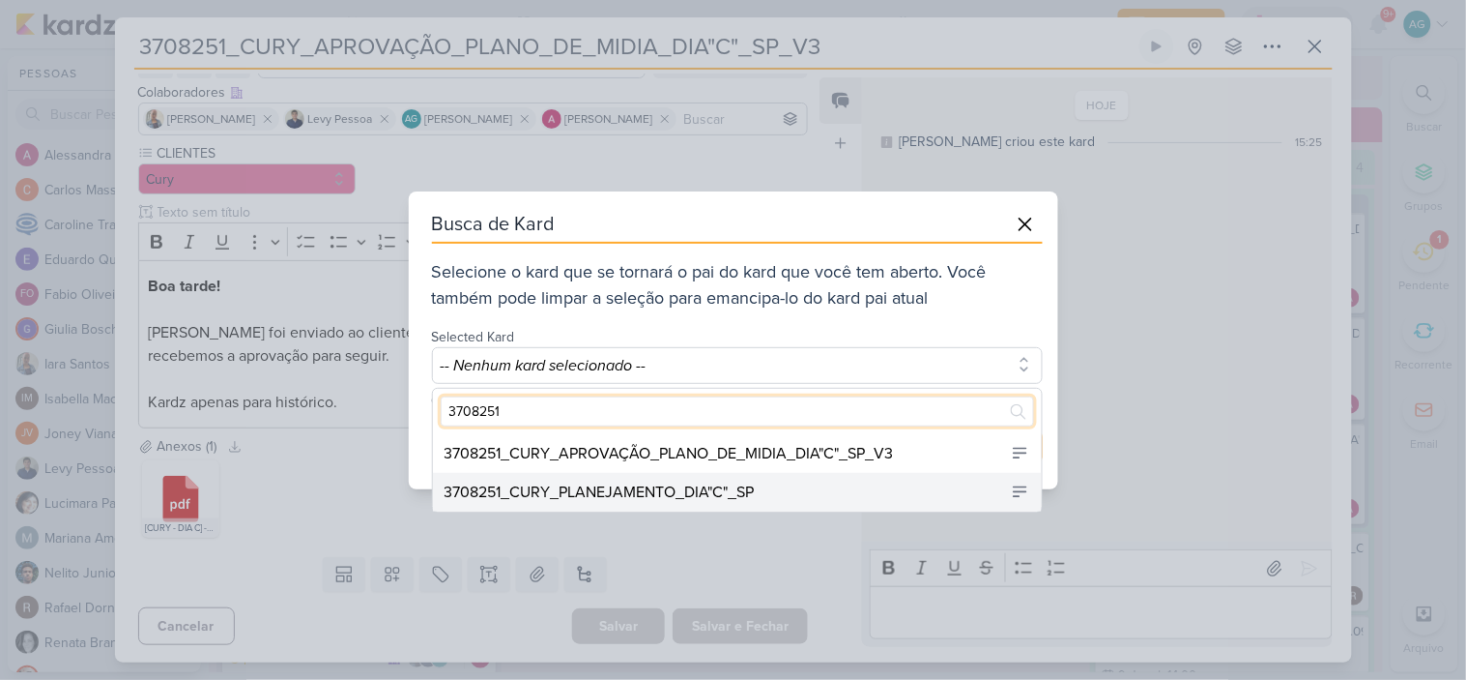
type input "3708251"
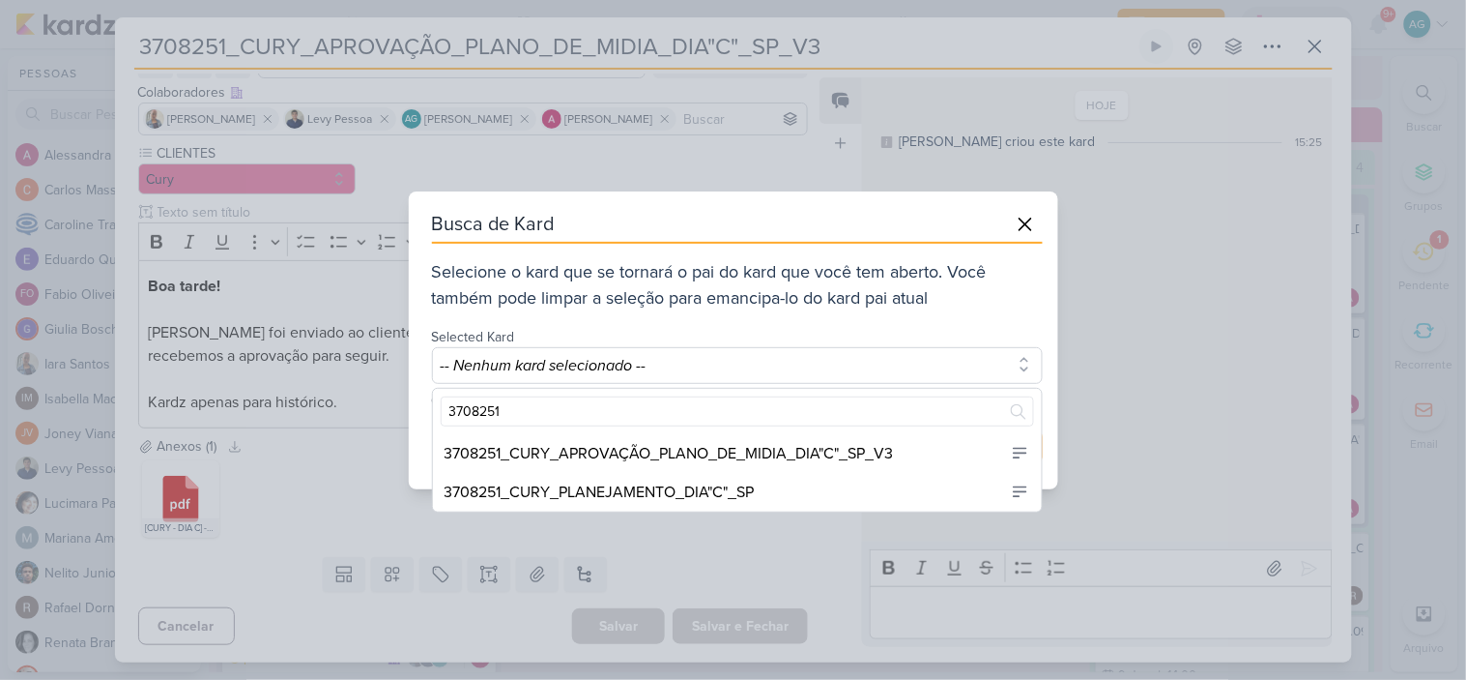
click at [770, 493] on div "3708251_CURY_PLANEJAMENTO_DIA"C"_SP" at bounding box center [737, 492] width 609 height 39
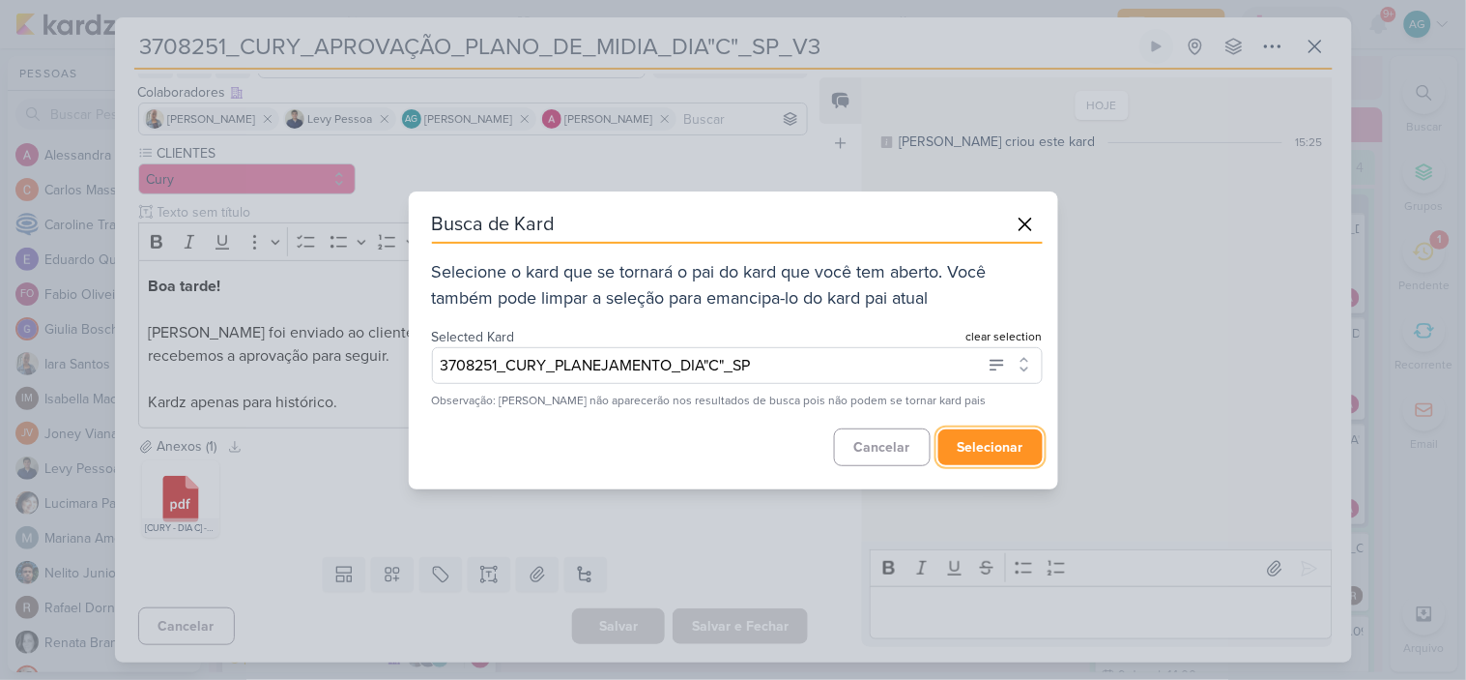
click at [1006, 447] on button "selecionar" at bounding box center [991, 447] width 104 height 36
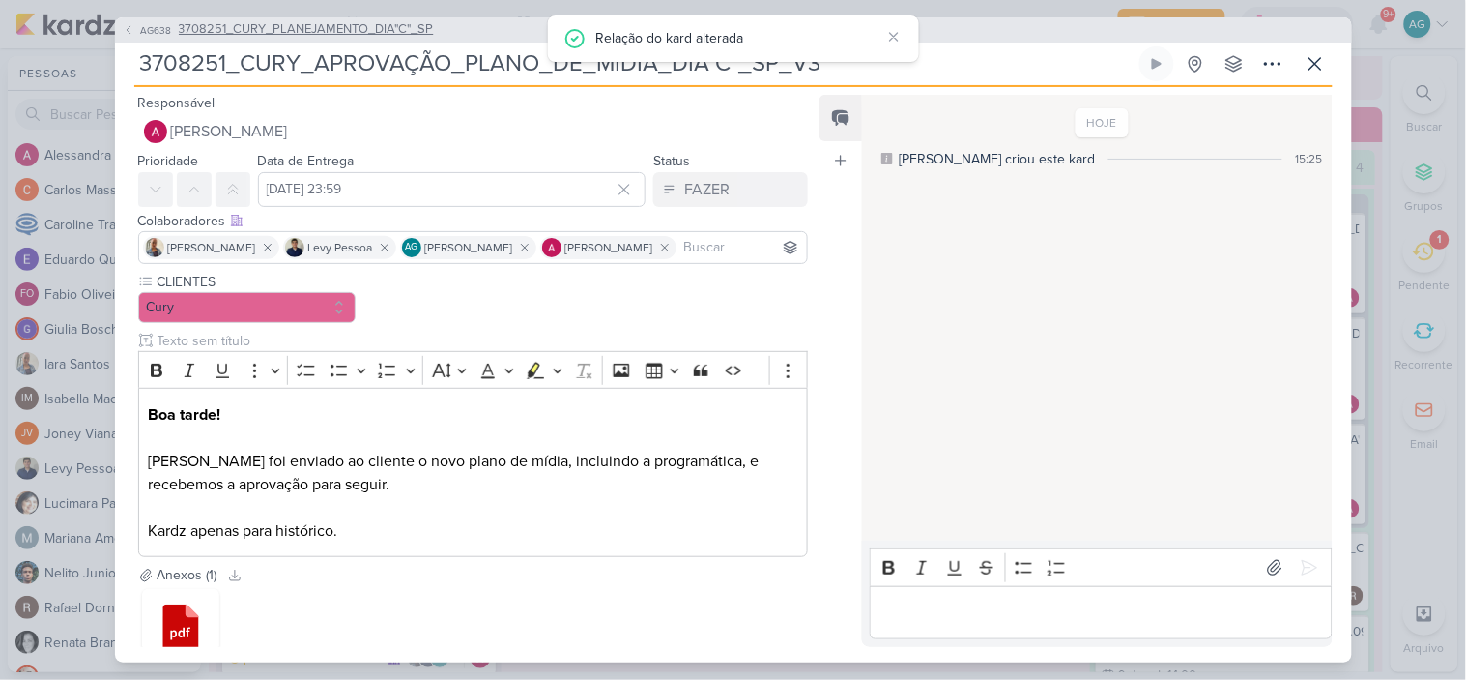
click at [387, 34] on span "3708251_CURY_PLANEJAMENTO_DIA"C"_SP" at bounding box center [306, 29] width 255 height 19
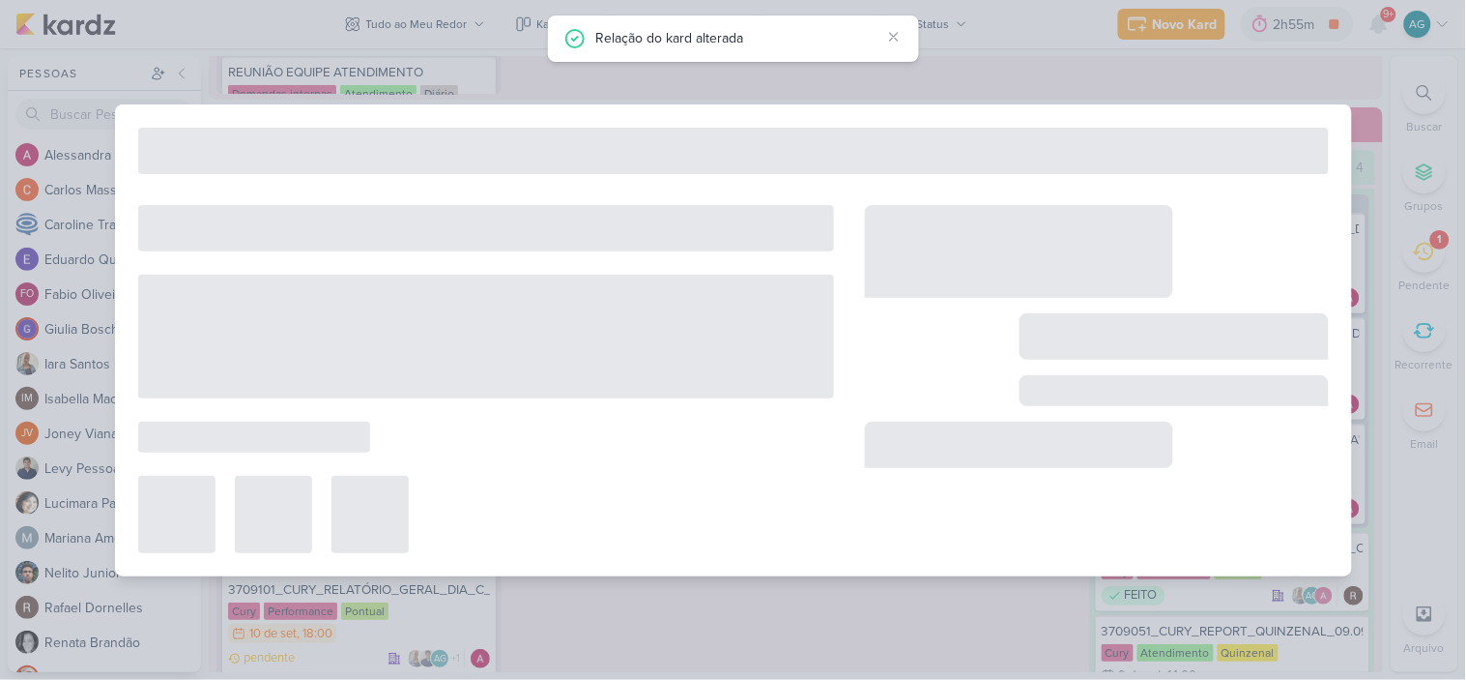
type input "3708251_CURY_PLANEJAMENTO_DIA"C"_SP"
type input "3 de setembro de 2025 às 23:59"
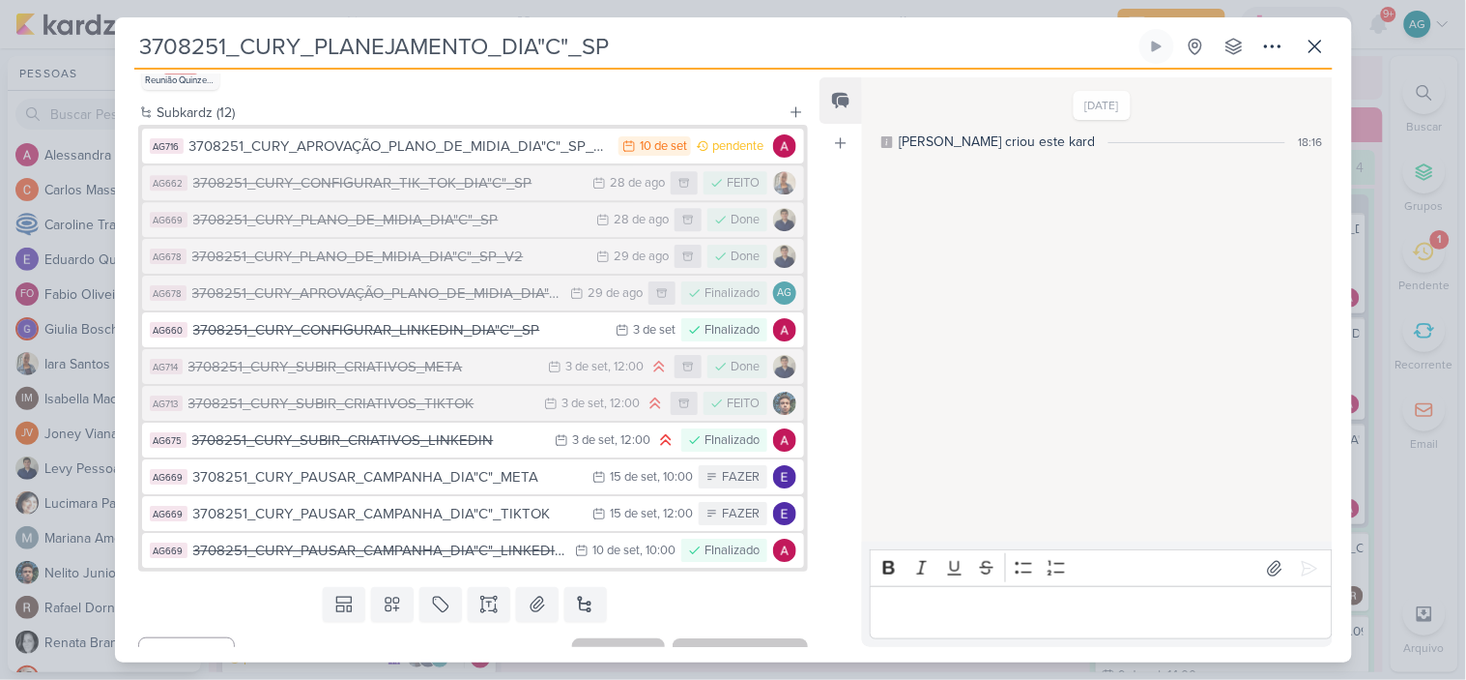
scroll to position [1503, 0]
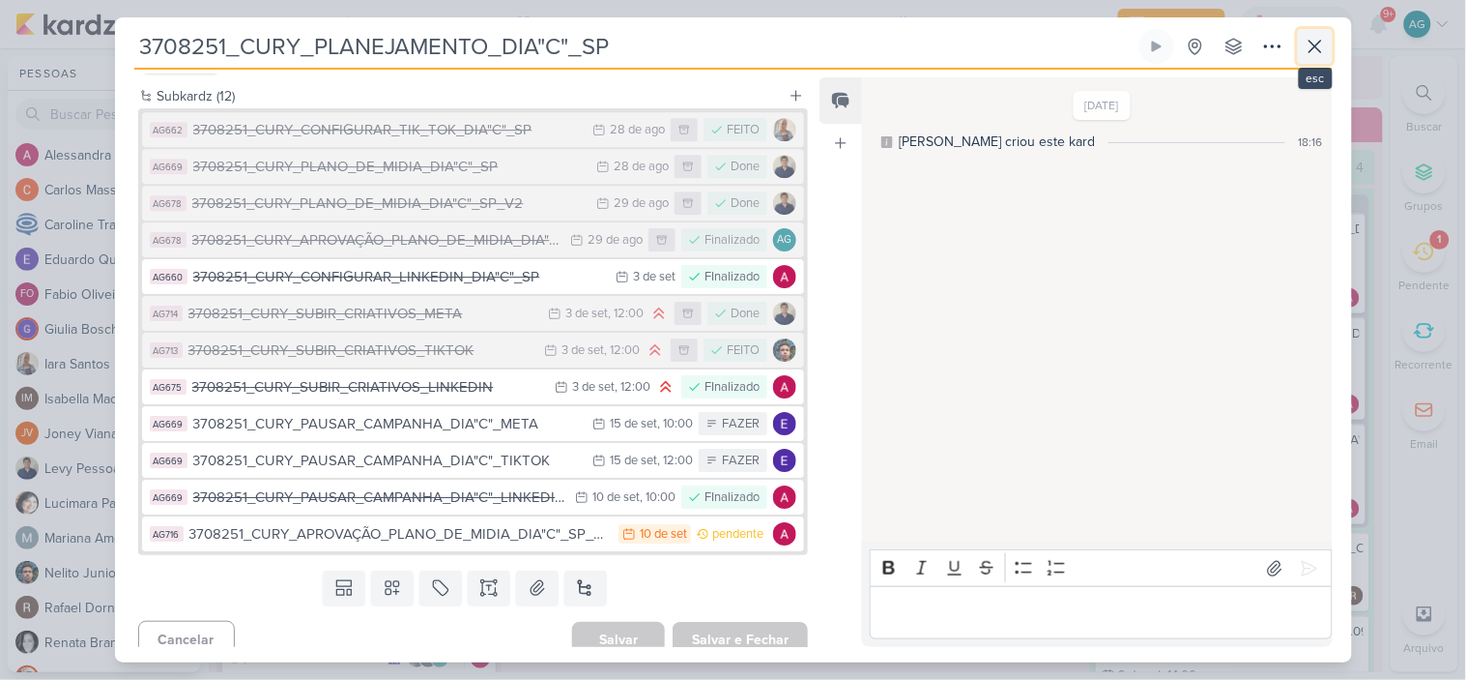
click at [1308, 50] on icon at bounding box center [1315, 46] width 23 height 23
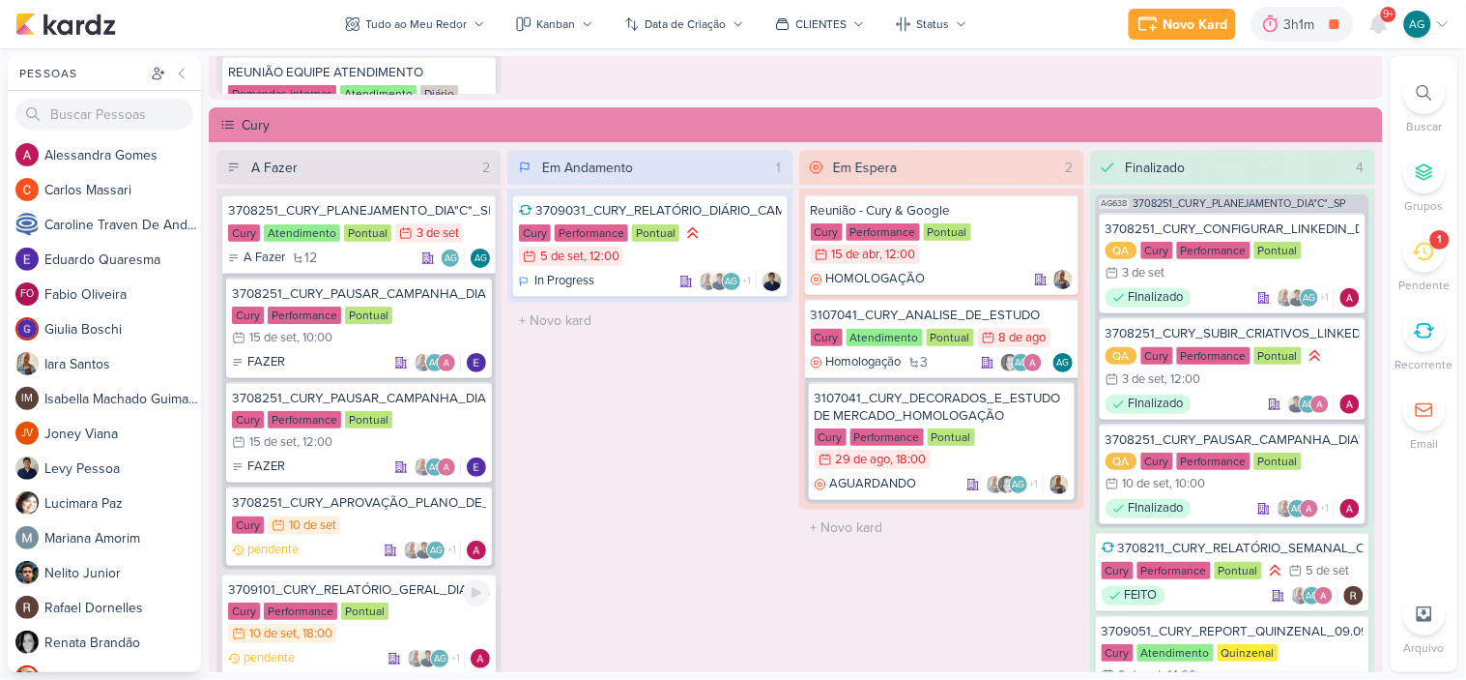
click at [406, 586] on div "3709101_CURY_RELATÓRIO_GERAL_DIA_C_10.09" at bounding box center [359, 589] width 262 height 17
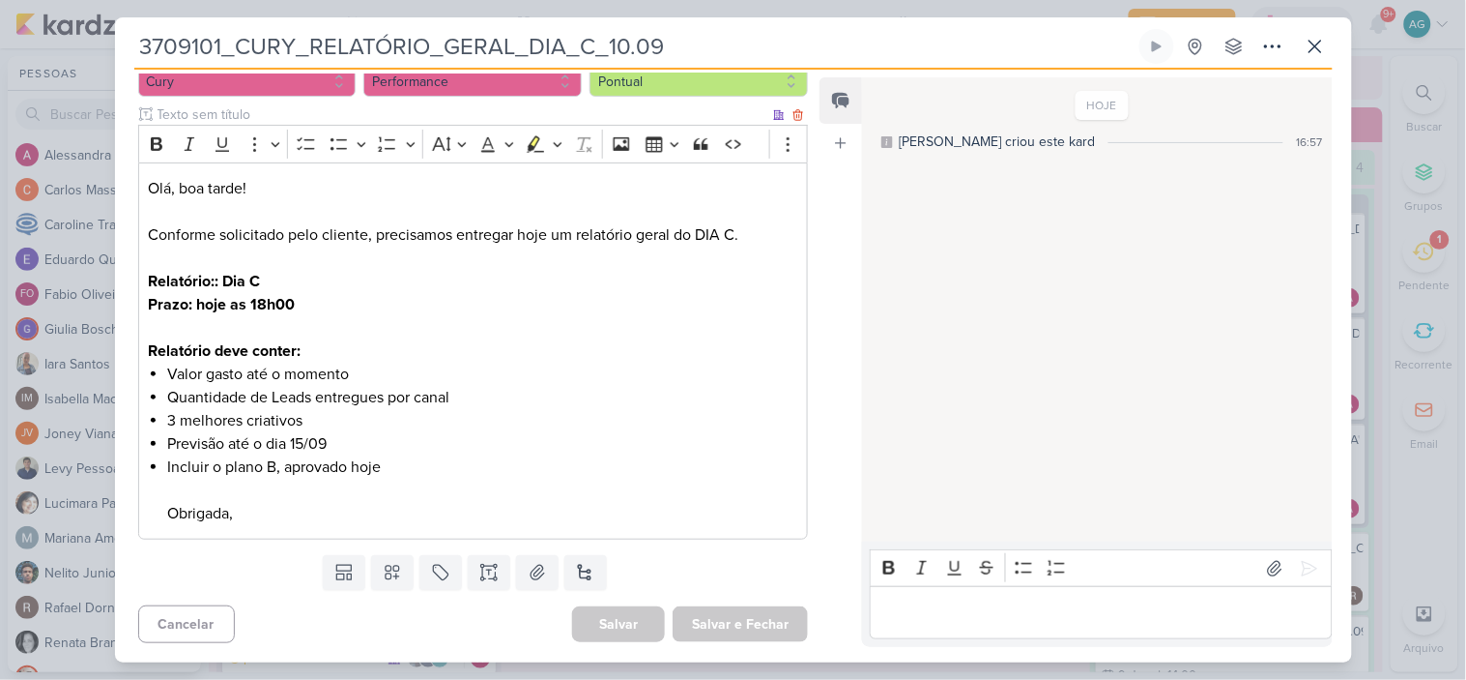
scroll to position [0, 0]
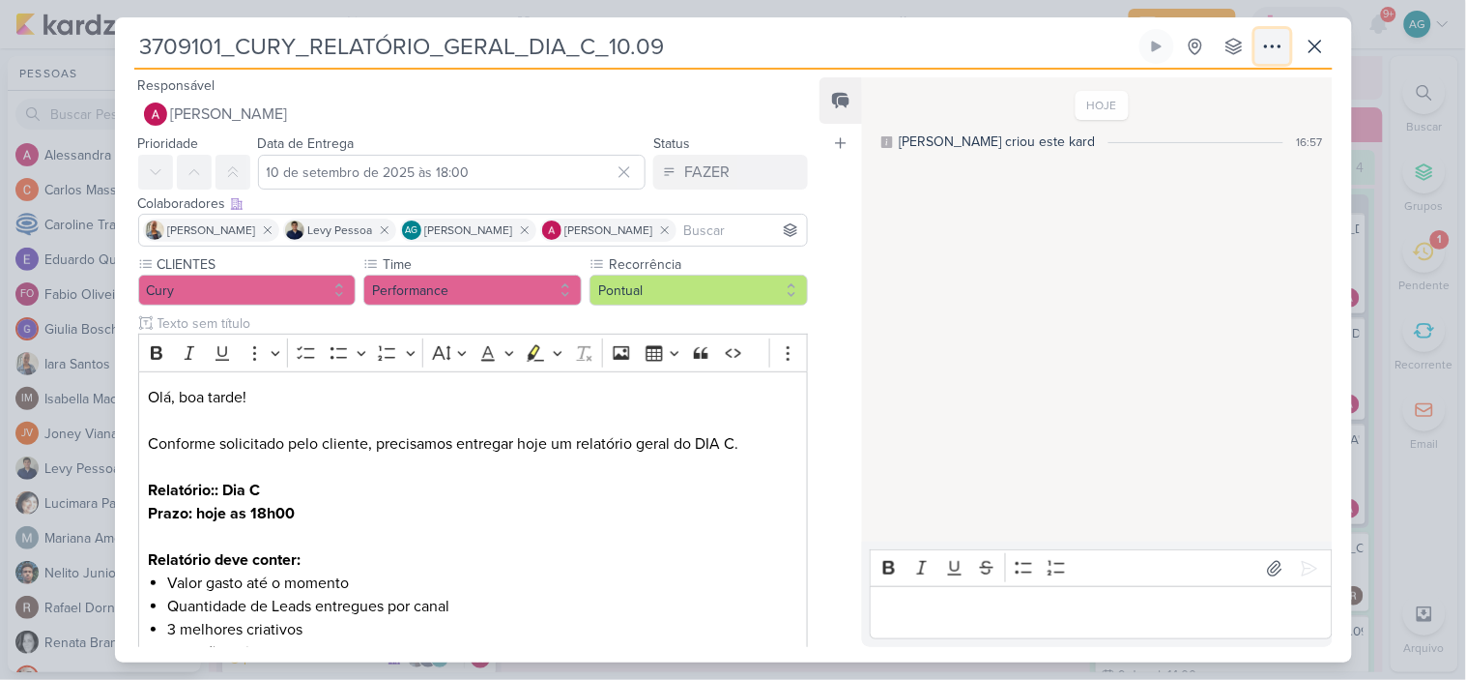
click at [1271, 51] on icon at bounding box center [1273, 46] width 23 height 23
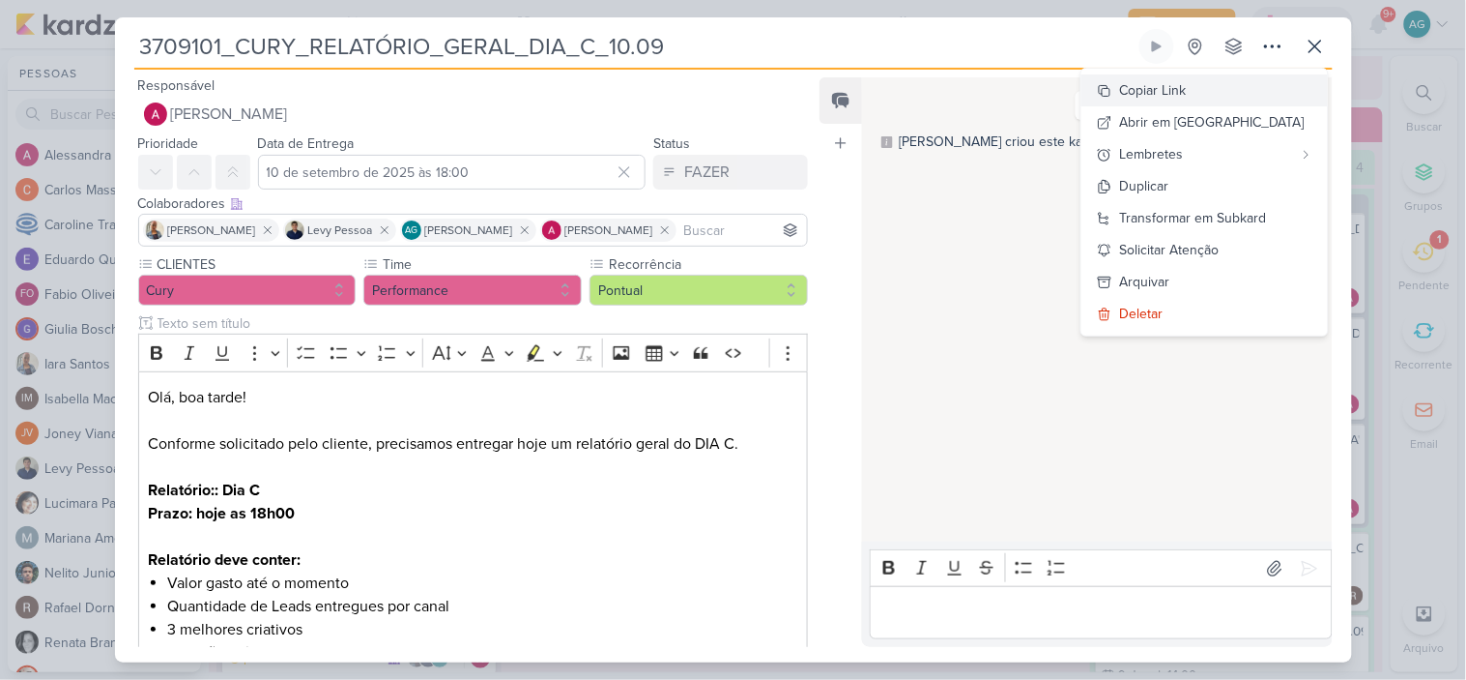
click at [1234, 83] on button "Copiar Link" at bounding box center [1205, 90] width 247 height 32
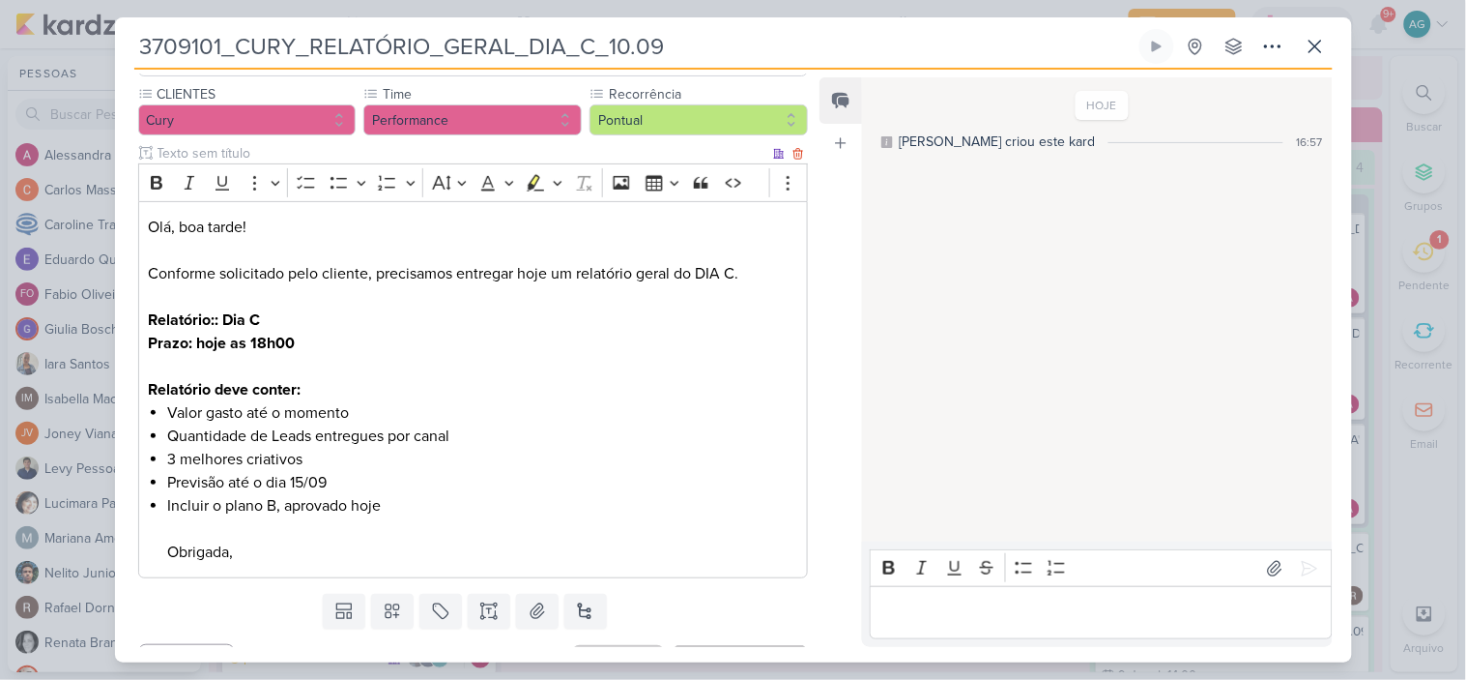
scroll to position [209, 0]
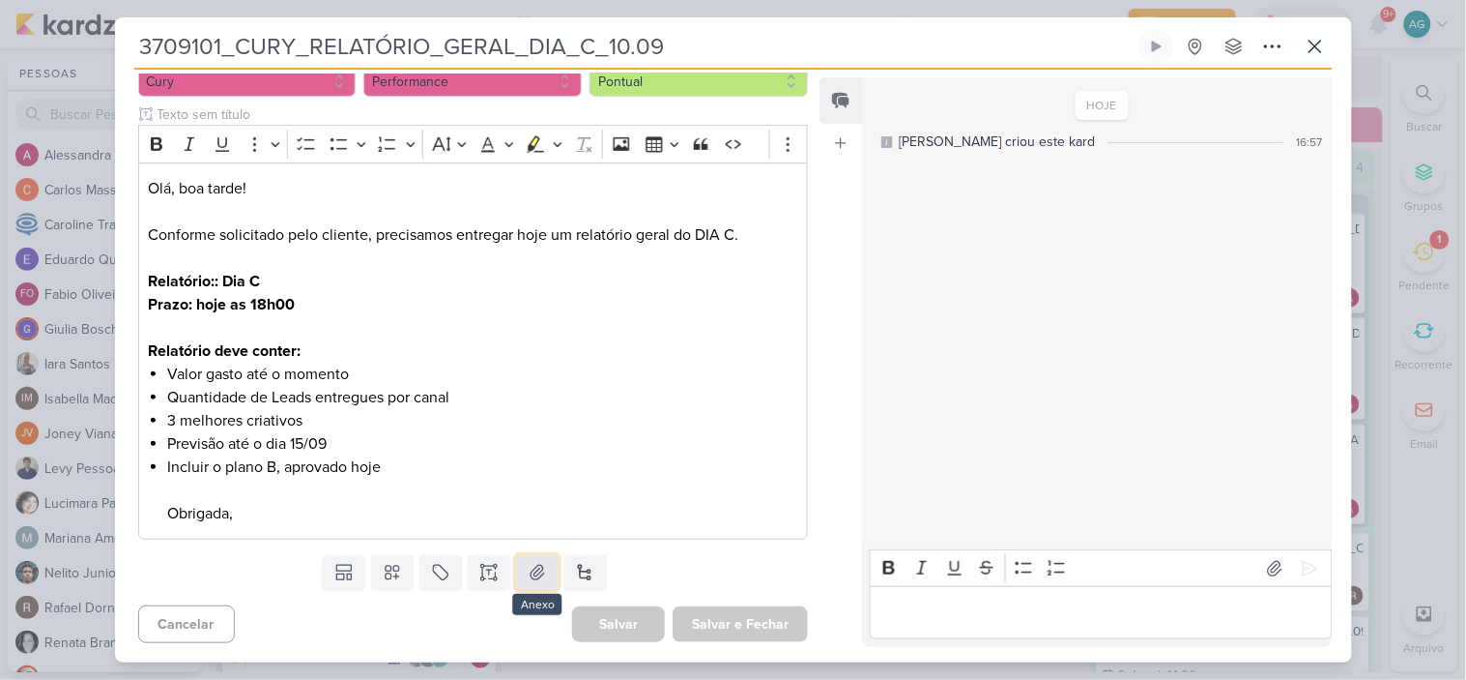
click at [535, 570] on icon at bounding box center [539, 573] width 14 height 15
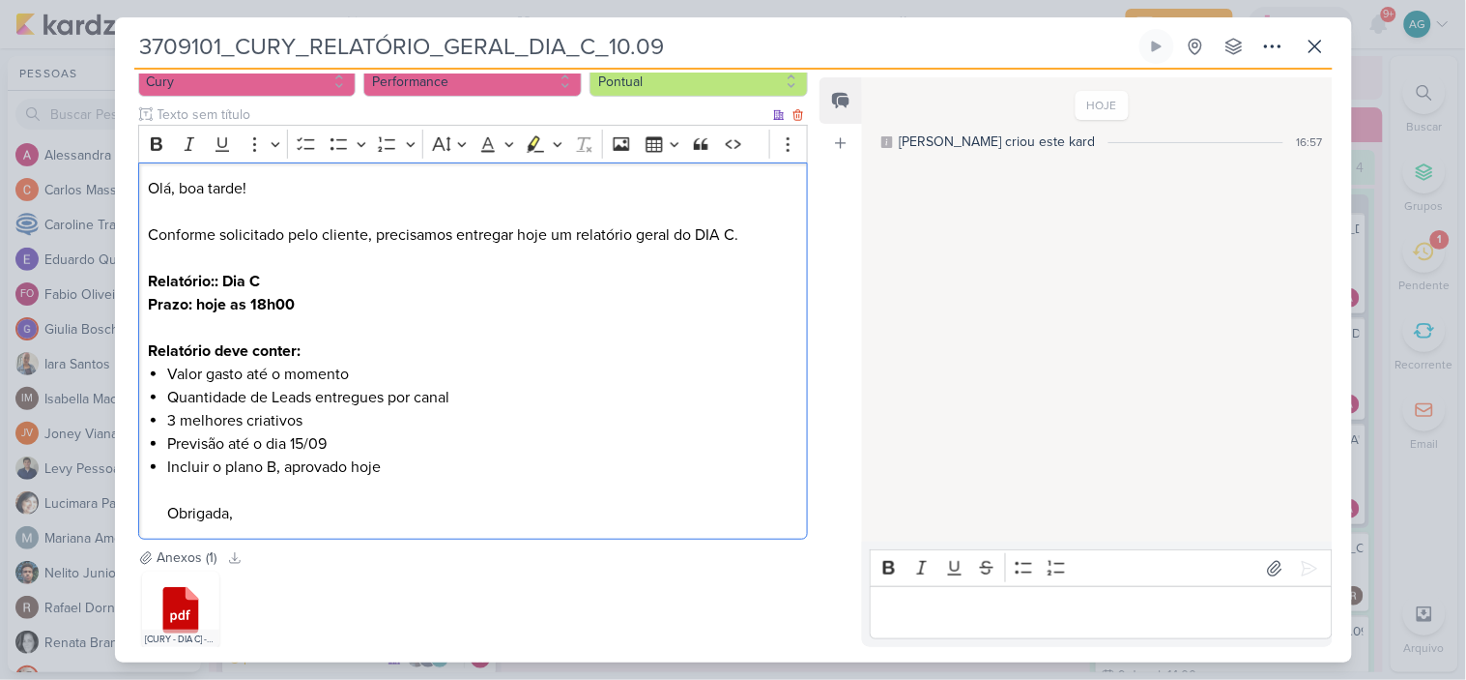
click at [418, 461] on li "Incluir o plano B, aprovado hoje Obrigada," at bounding box center [482, 490] width 630 height 70
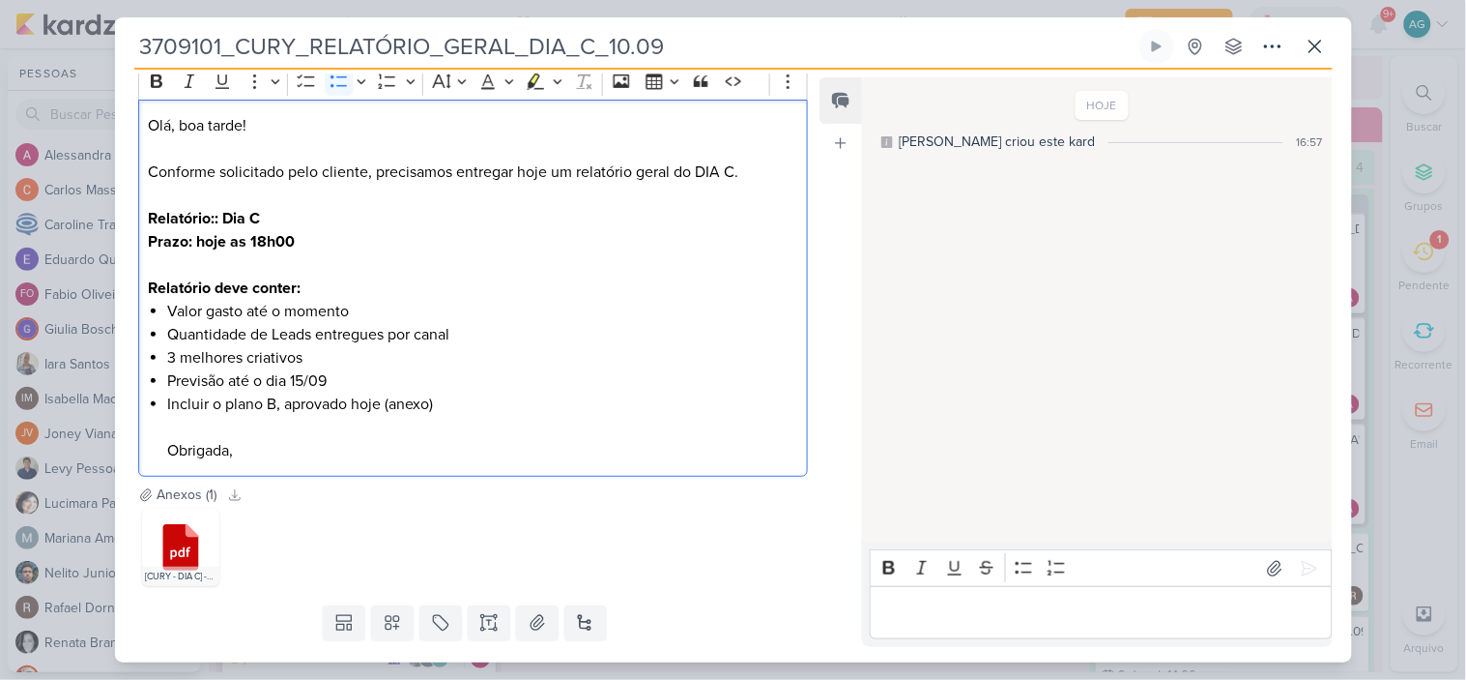
scroll to position [322, 0]
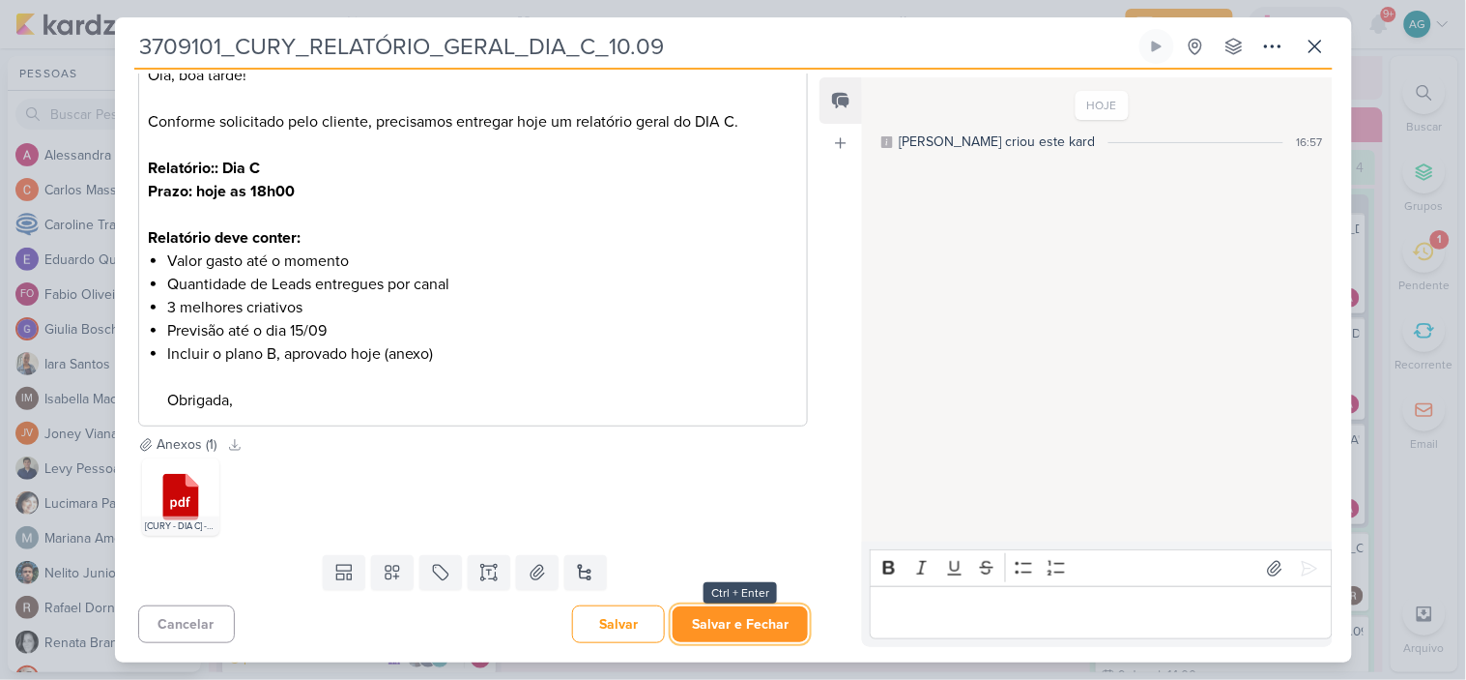
click at [747, 614] on button "Salvar e Fechar" at bounding box center [740, 624] width 135 height 36
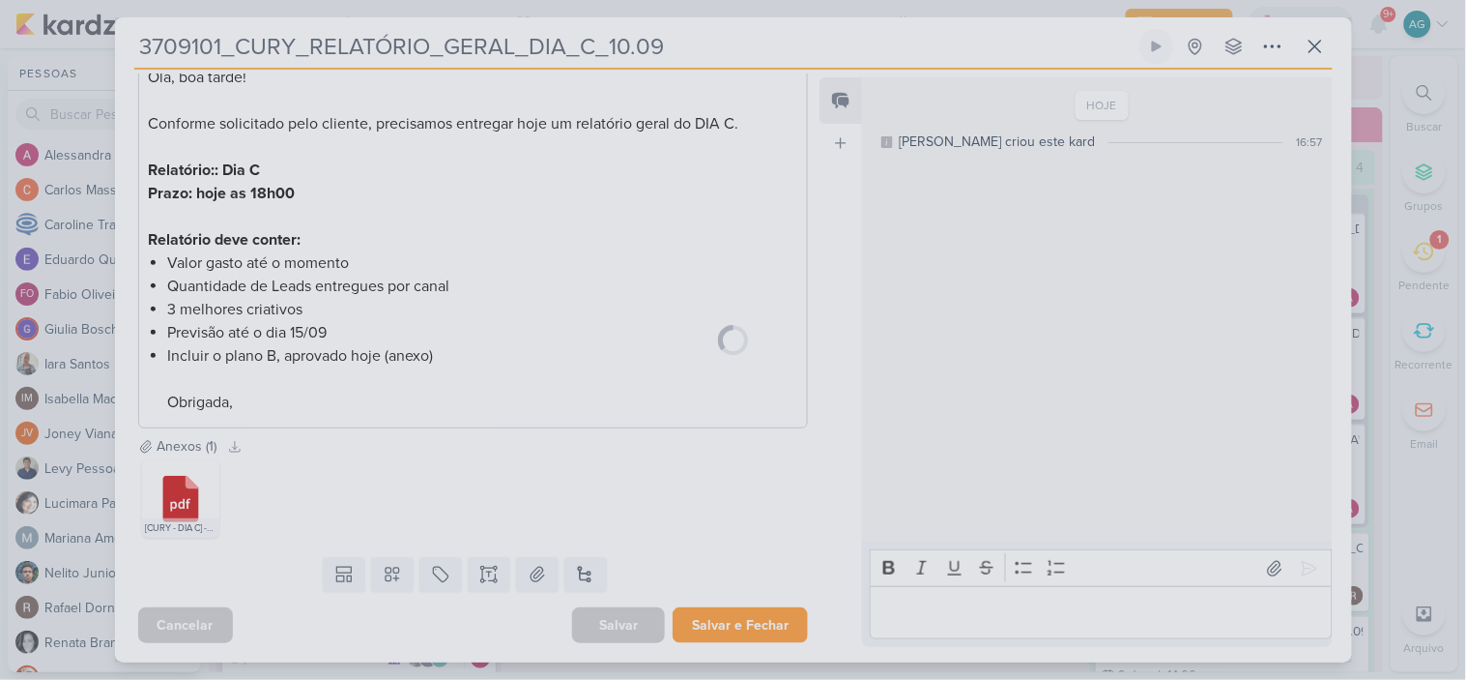
scroll to position [320, 0]
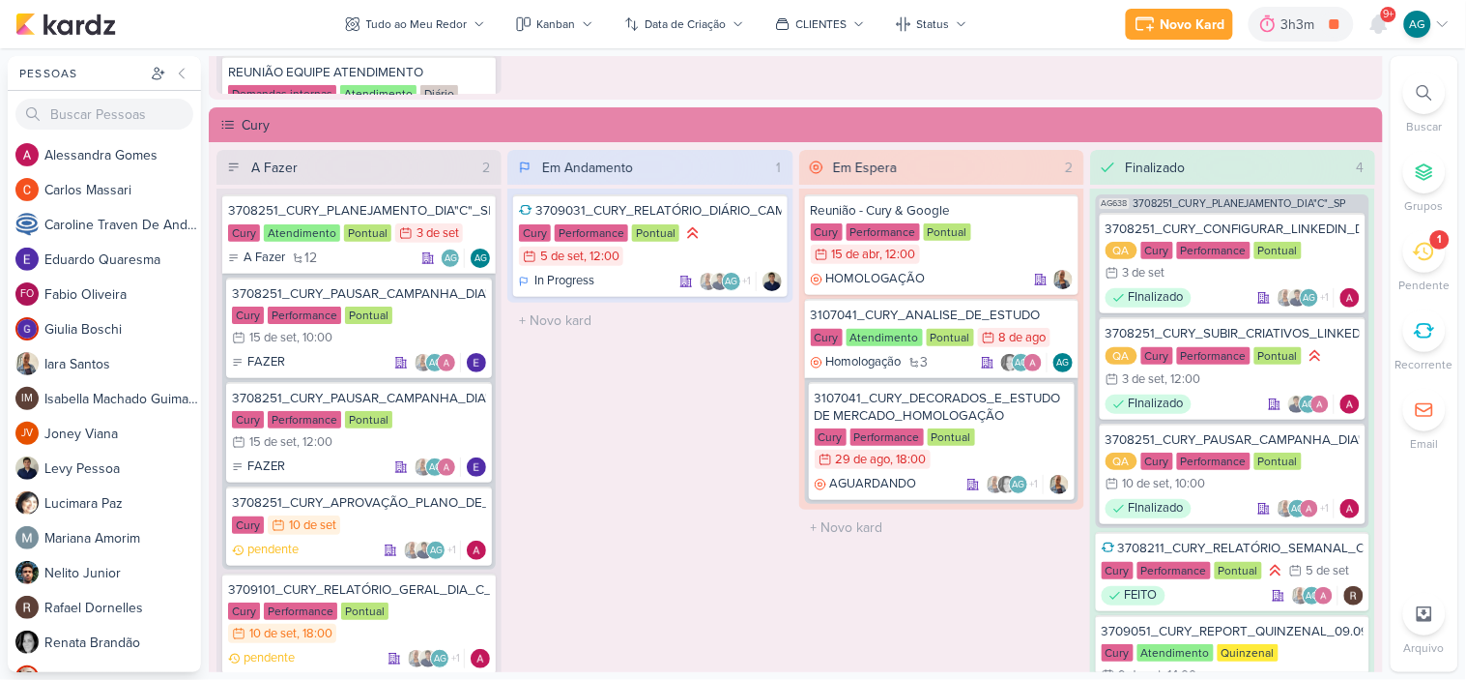
click at [1423, 243] on icon at bounding box center [1423, 251] width 21 height 21
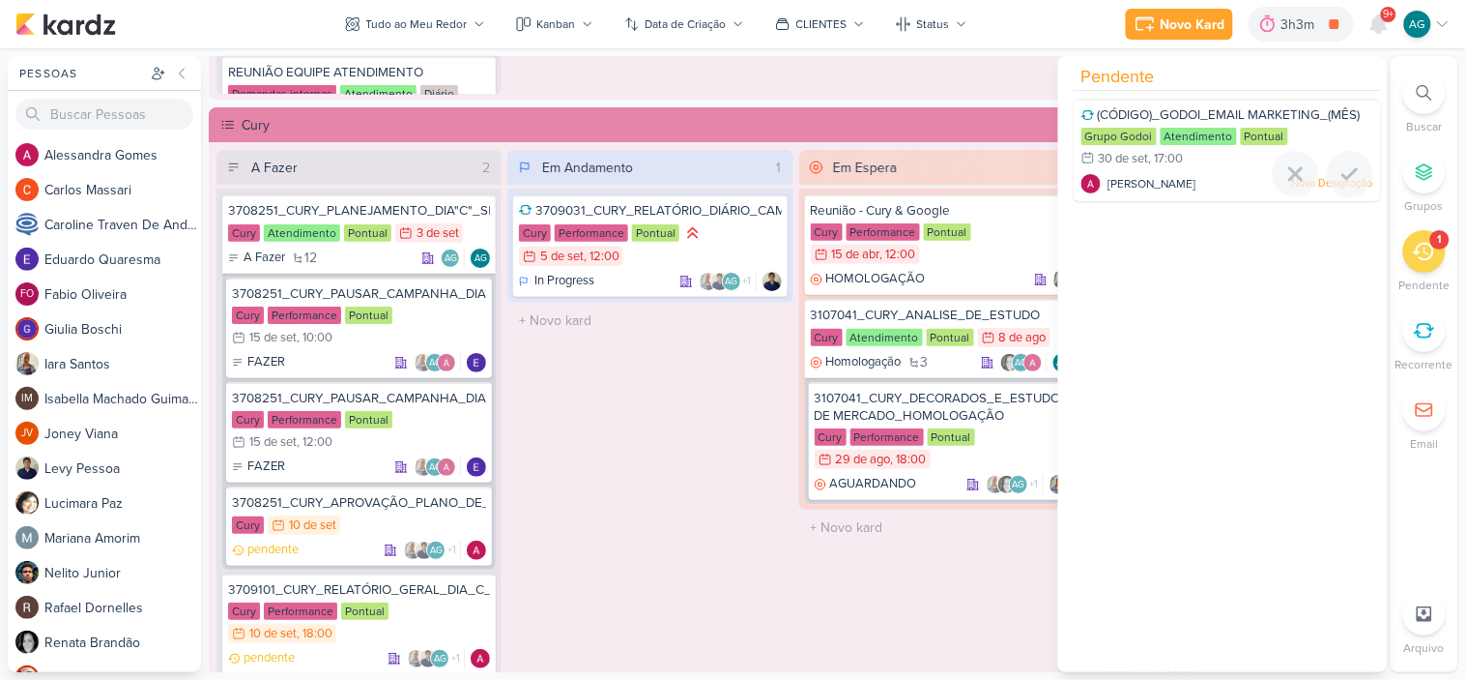
click at [1225, 167] on div "Grupo Godoi Atendimento Pontual 30/9 30 de set , 17:00" at bounding box center [1228, 149] width 292 height 43
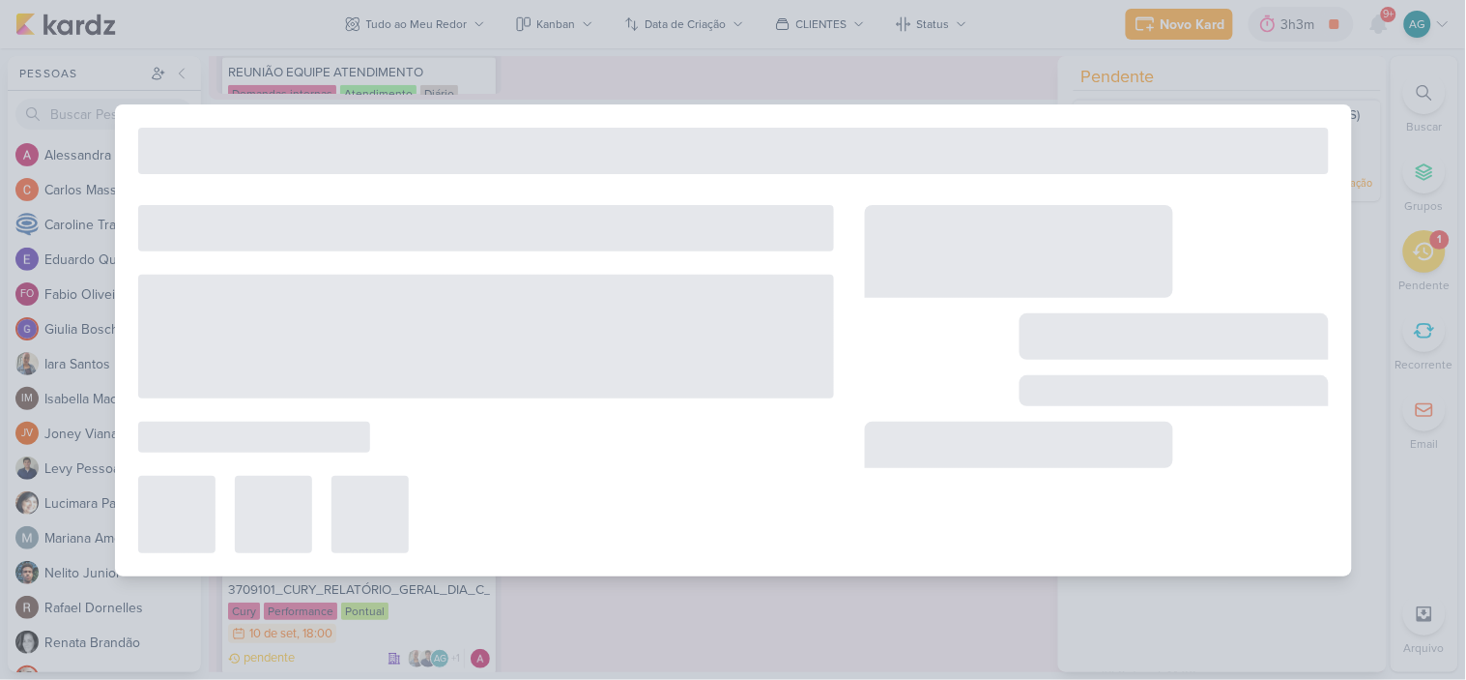
type input "(CÓDIGO)_GODOI_EMAIL MARKETING_(MÊS)"
type input "30 de setembro de 2025 às 17:00"
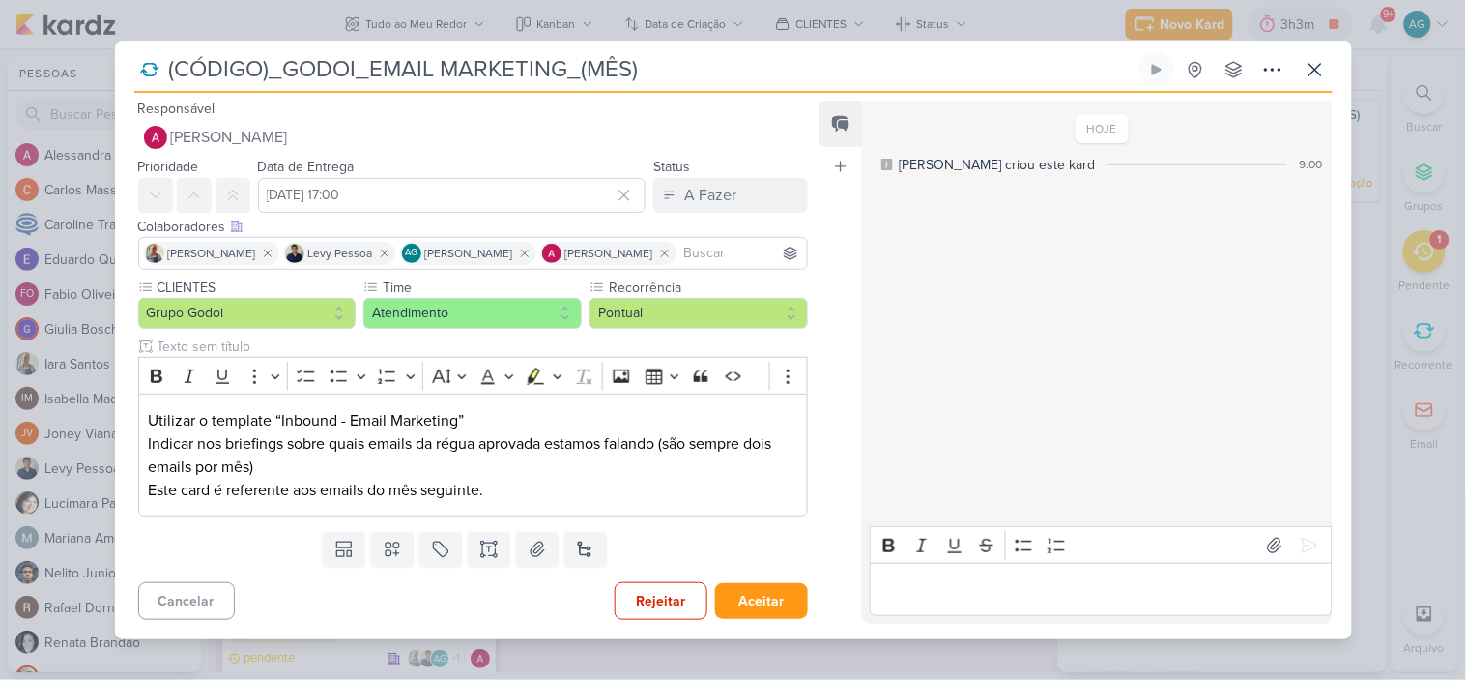
scroll to position [0, 0]
click at [1324, 73] on icon at bounding box center [1315, 69] width 23 height 23
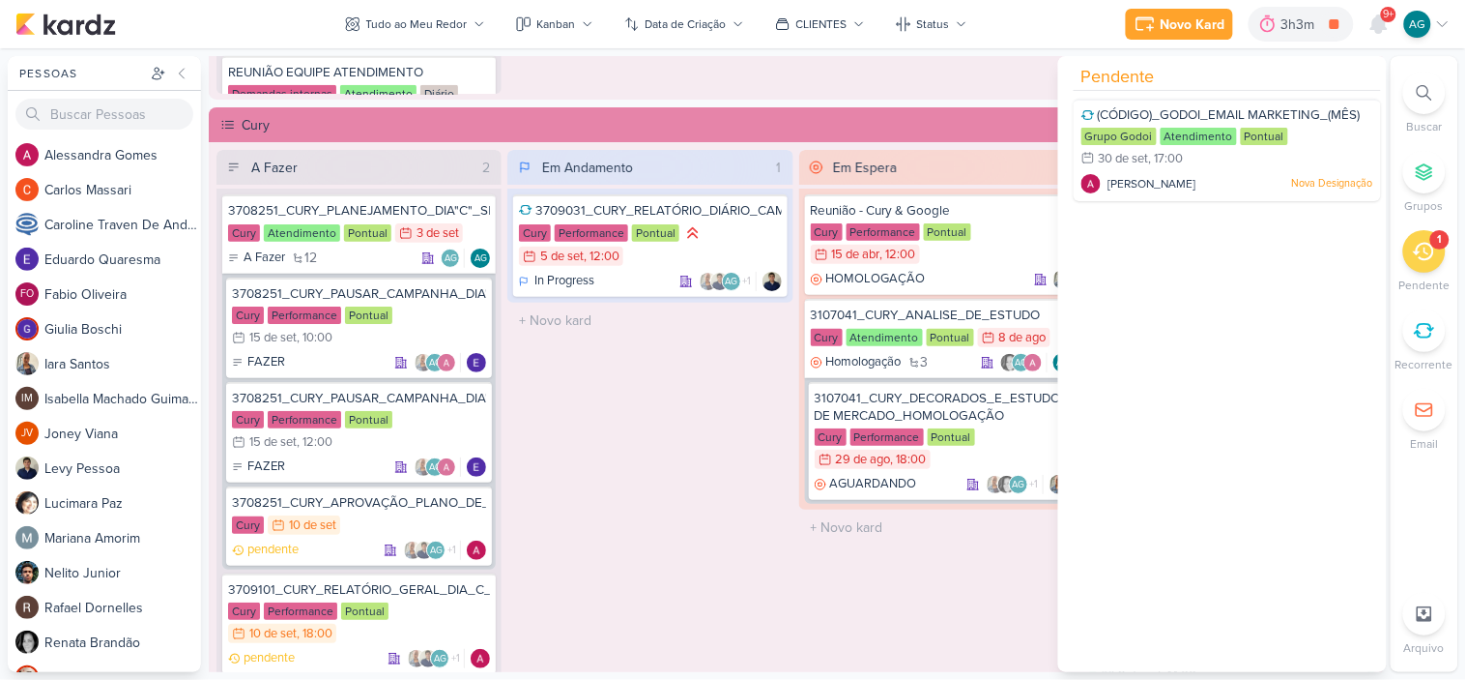
click at [853, 572] on div "Em Espera 2 Reunião - Cury & Google Cury Performance Pontual 15/4 15 de abr , 1…" at bounding box center [941, 434] width 285 height 569
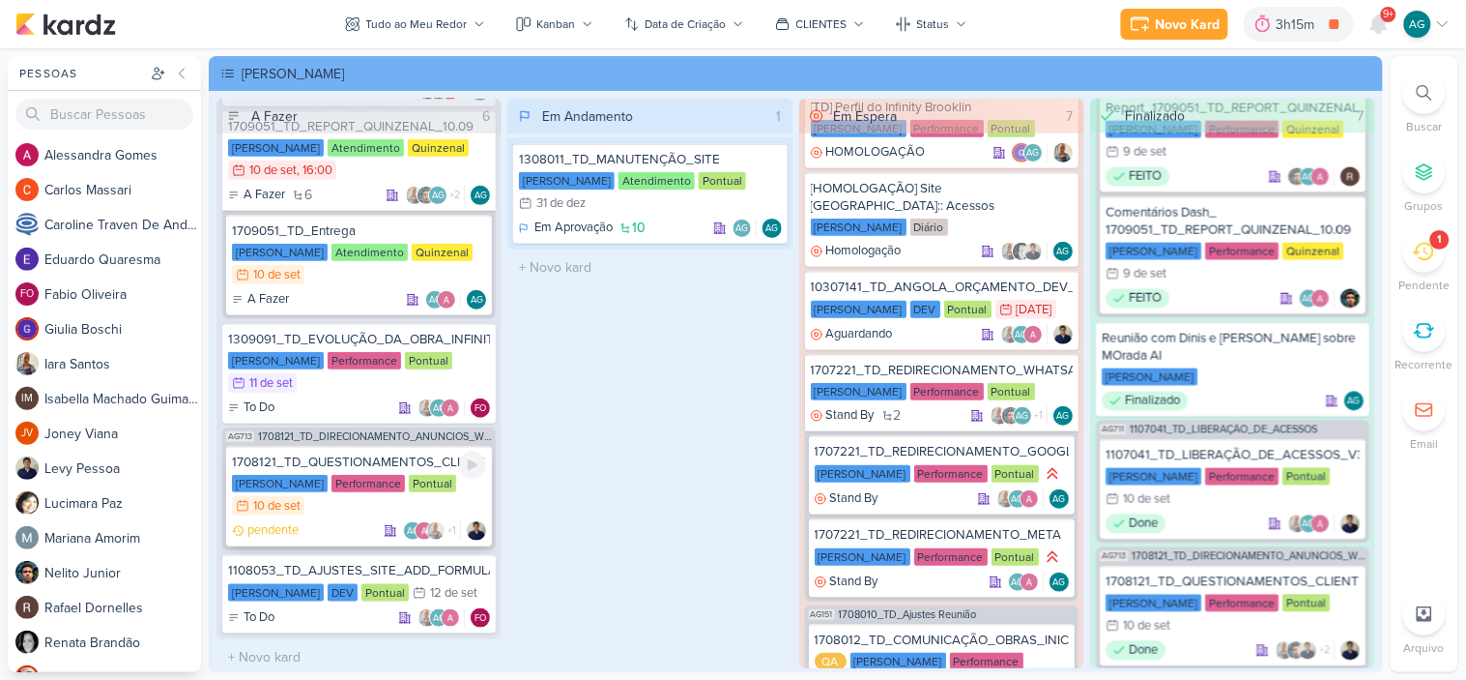
click at [331, 461] on div "1708121_TD_QUESTIONAMENTOS_CLIENTE_V.3" at bounding box center [359, 461] width 254 height 17
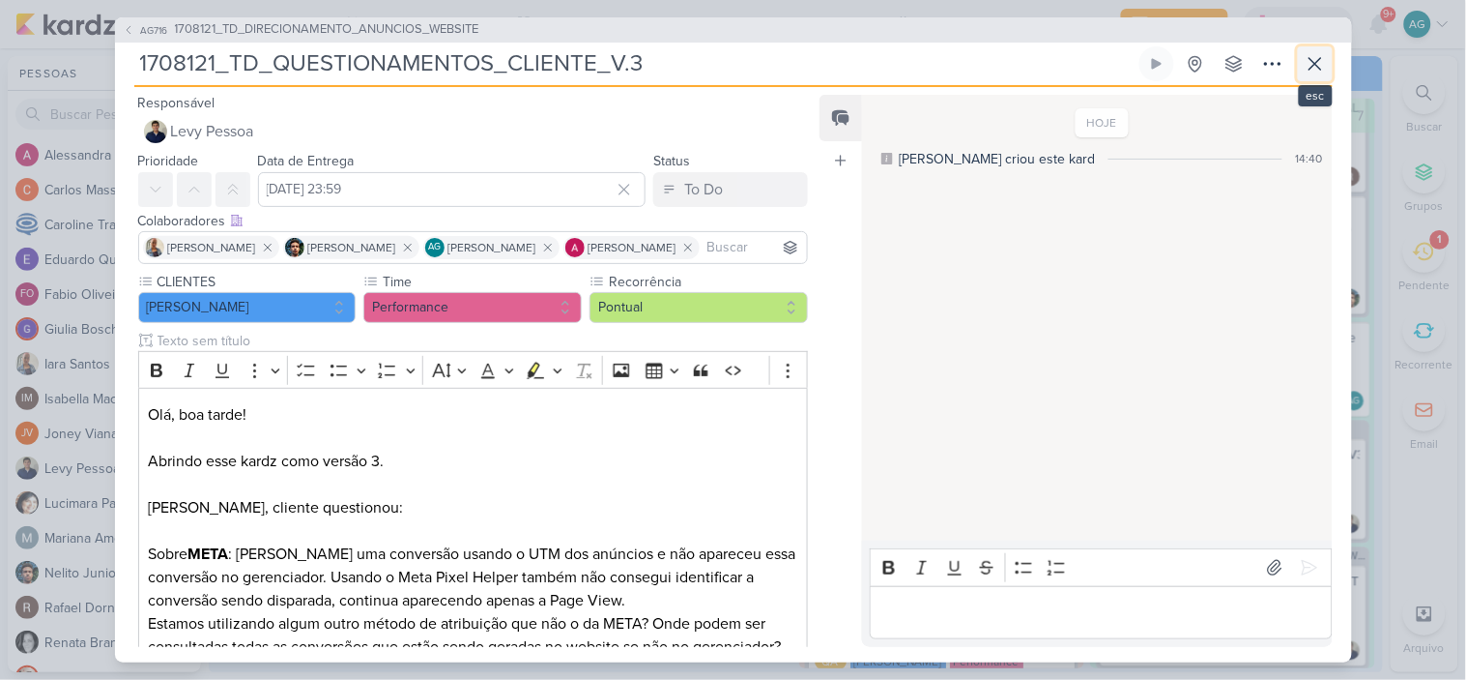
click at [1316, 65] on icon at bounding box center [1315, 63] width 23 height 23
